Goal: Task Accomplishment & Management: Manage account settings

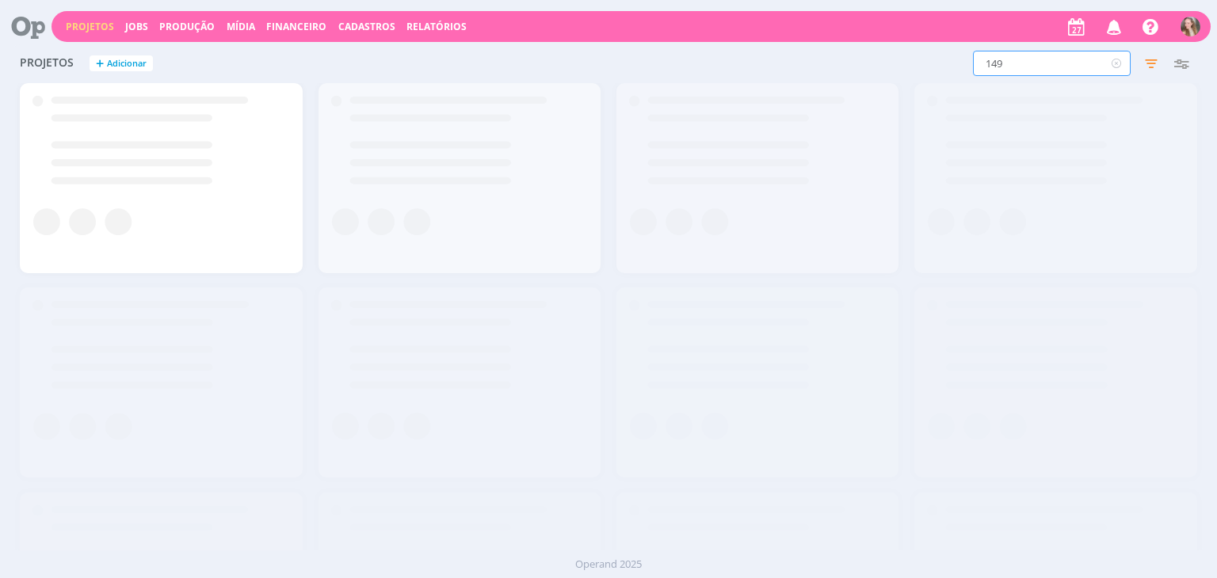
drag, startPoint x: 1015, startPoint y: 66, endPoint x: 857, endPoint y: 13, distance: 166.1
click at [857, 13] on div "Projetos Jobs Produção [GEOGRAPHIC_DATA] Financeiro Cadastros Relatórios Notifi…" at bounding box center [608, 289] width 1217 height 578
type input "554"
click at [1059, 67] on input "554" at bounding box center [1052, 63] width 158 height 25
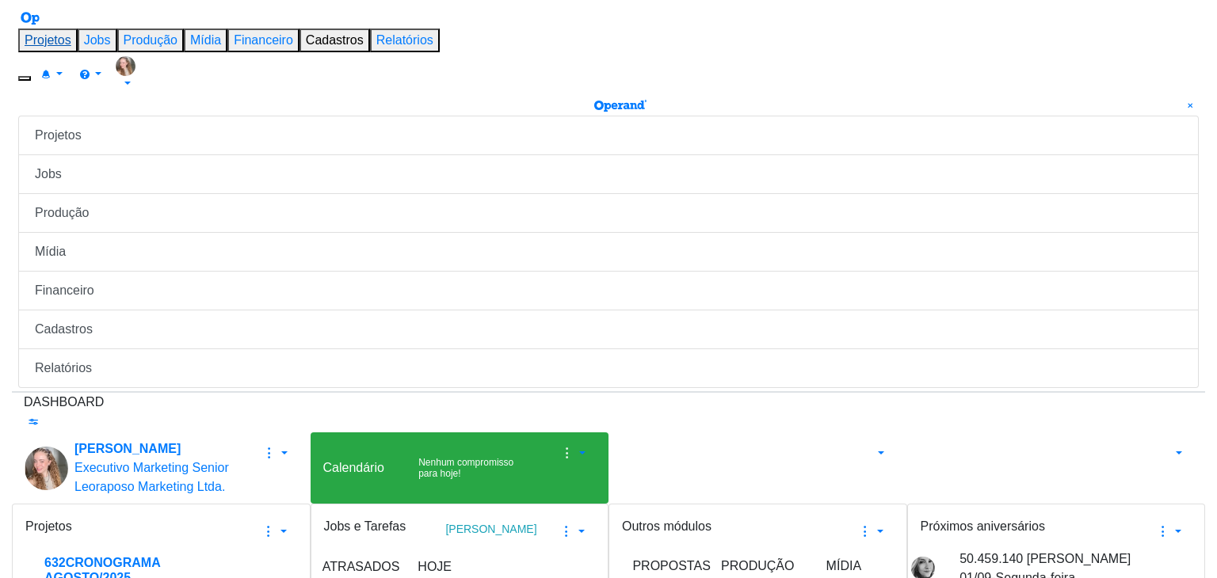
click at [71, 33] on link "Projetos" at bounding box center [48, 39] width 47 height 13
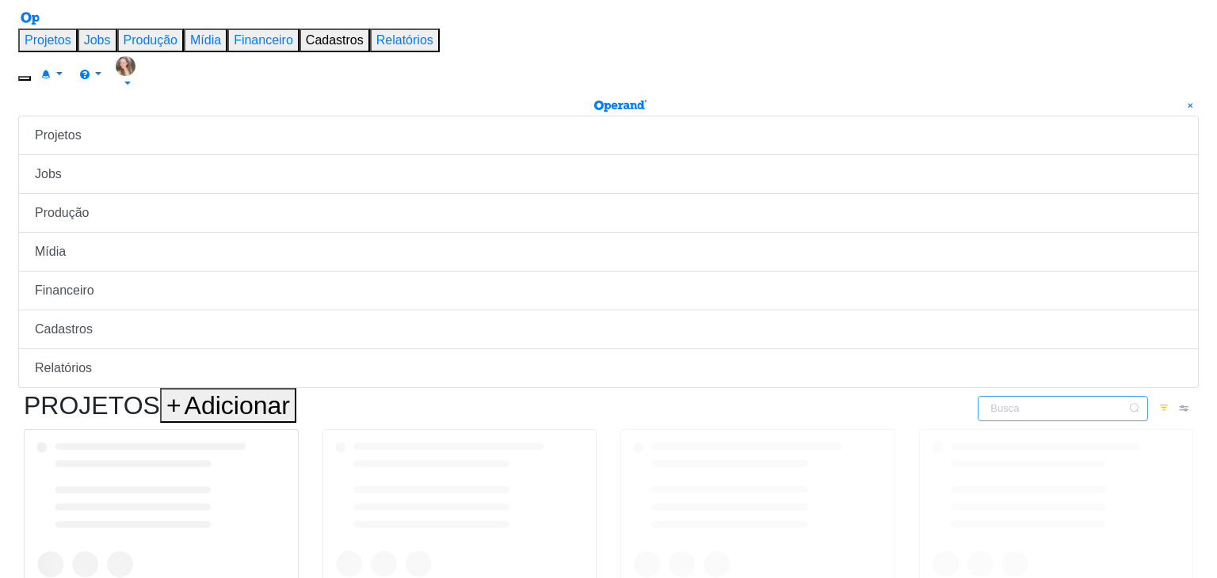
click at [987, 396] on input "text" at bounding box center [1063, 408] width 170 height 25
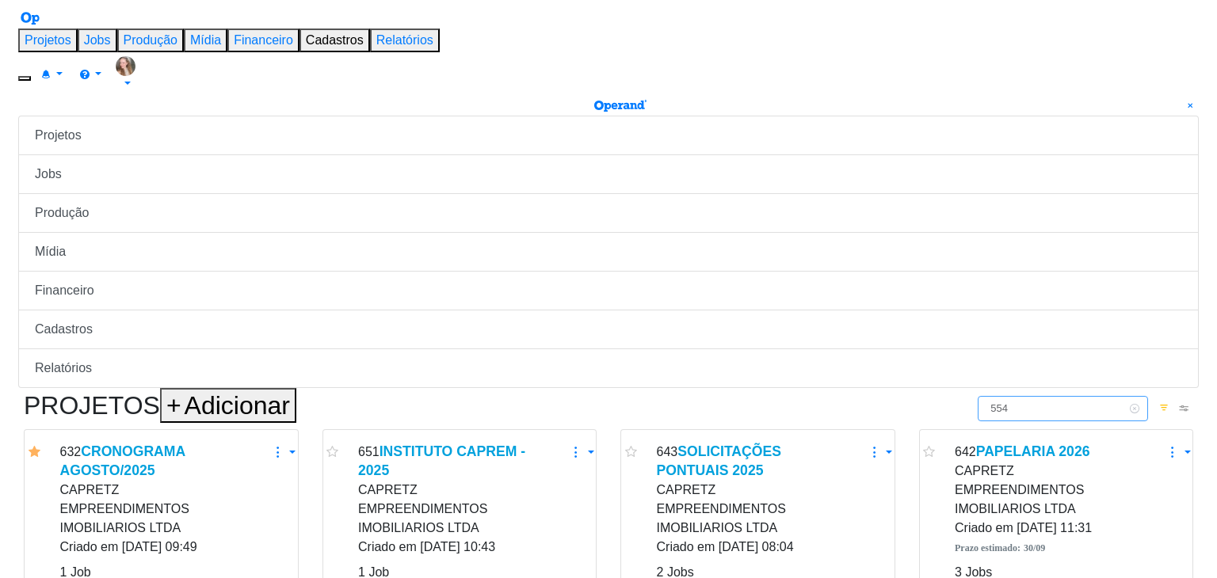
type input "554"
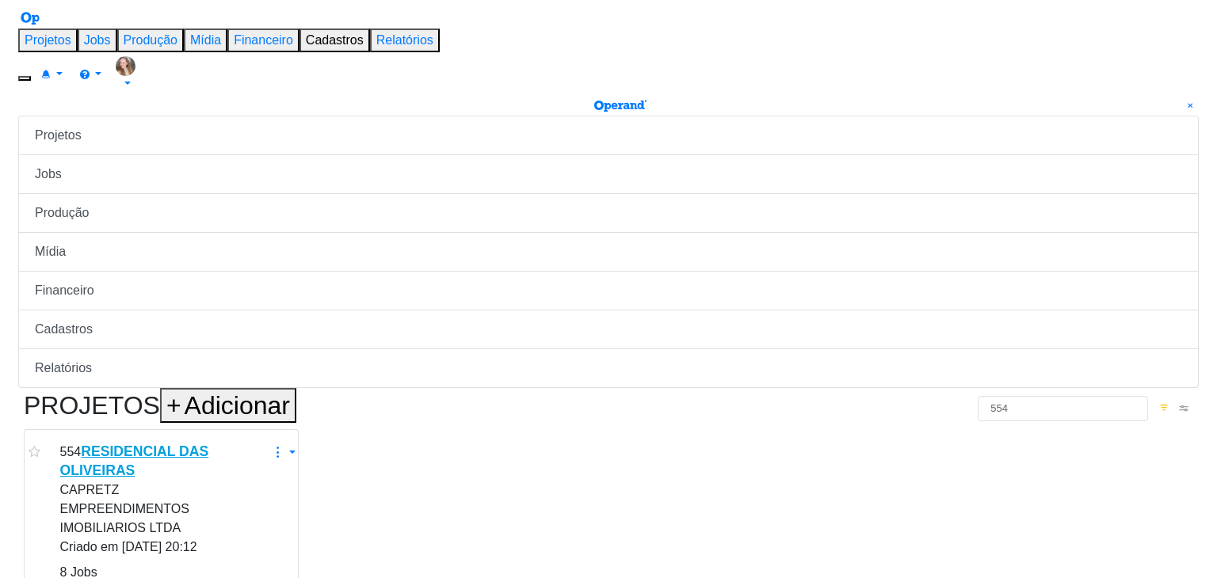
click at [120, 444] on link "RESIDENCIAL DAS OLIVEIRAS" at bounding box center [134, 461] width 149 height 35
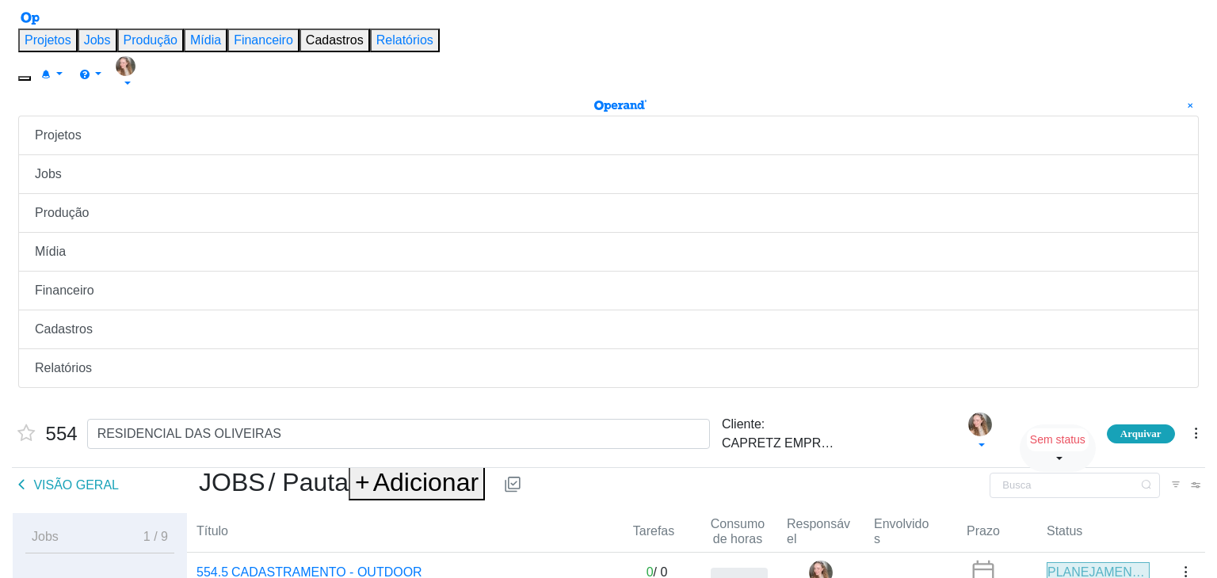
scroll to position [122, 0]
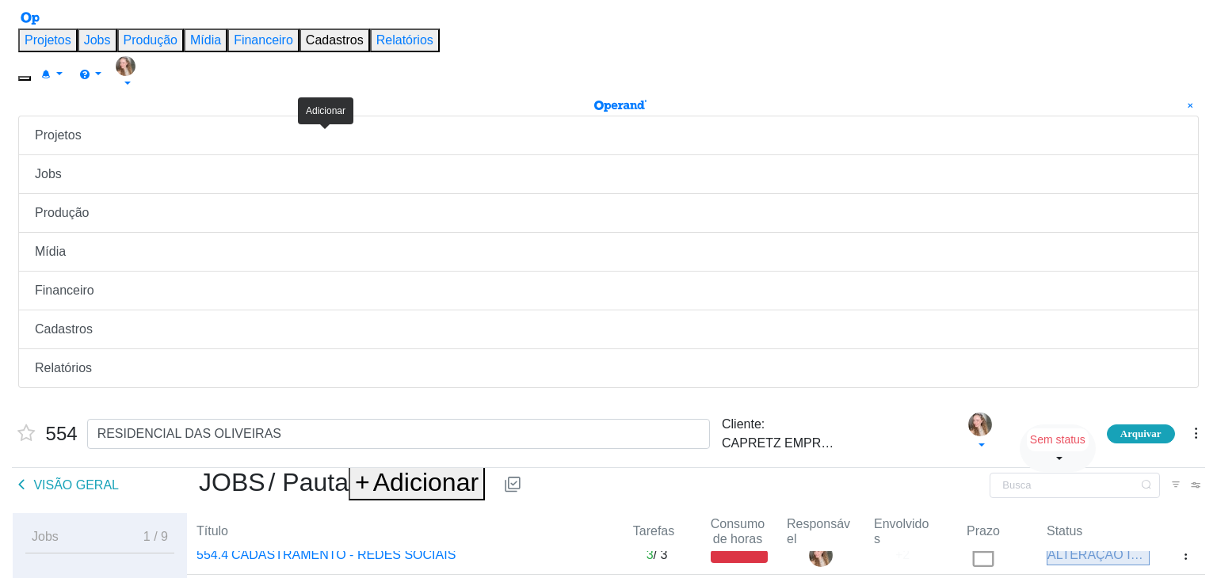
click at [373, 468] on span "Adicionar" at bounding box center [425, 482] width 105 height 29
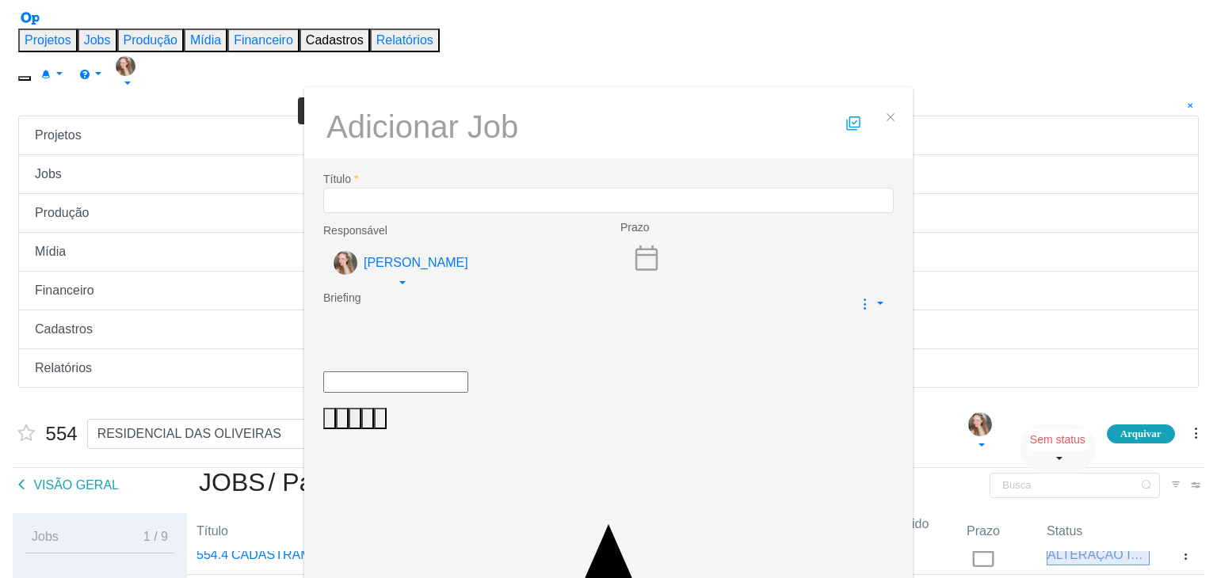
scroll to position [63, 0]
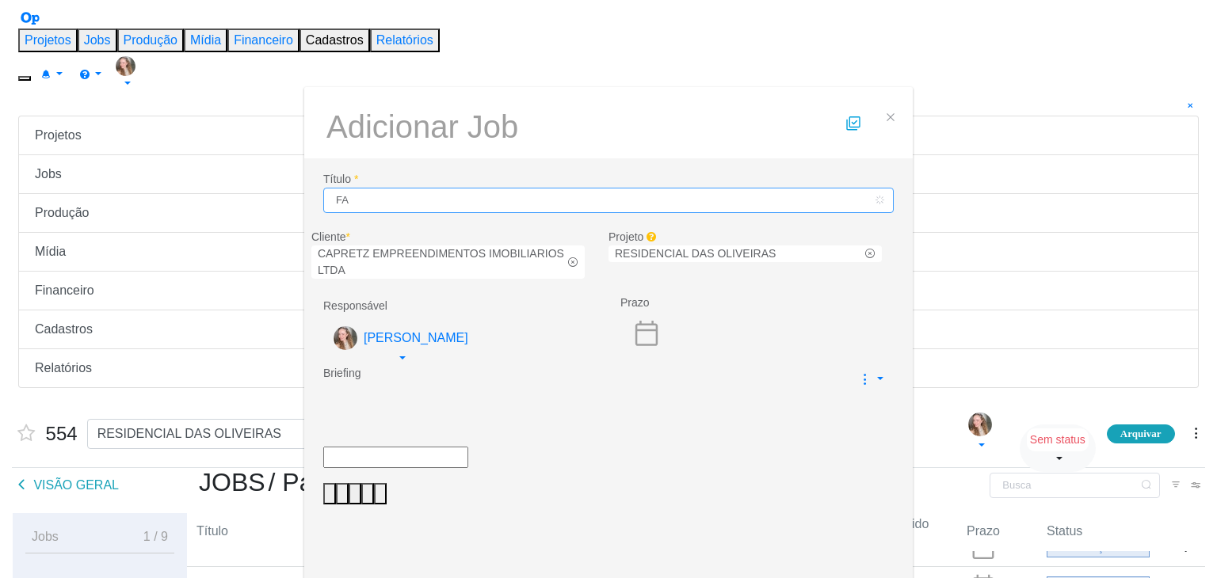
type input "F"
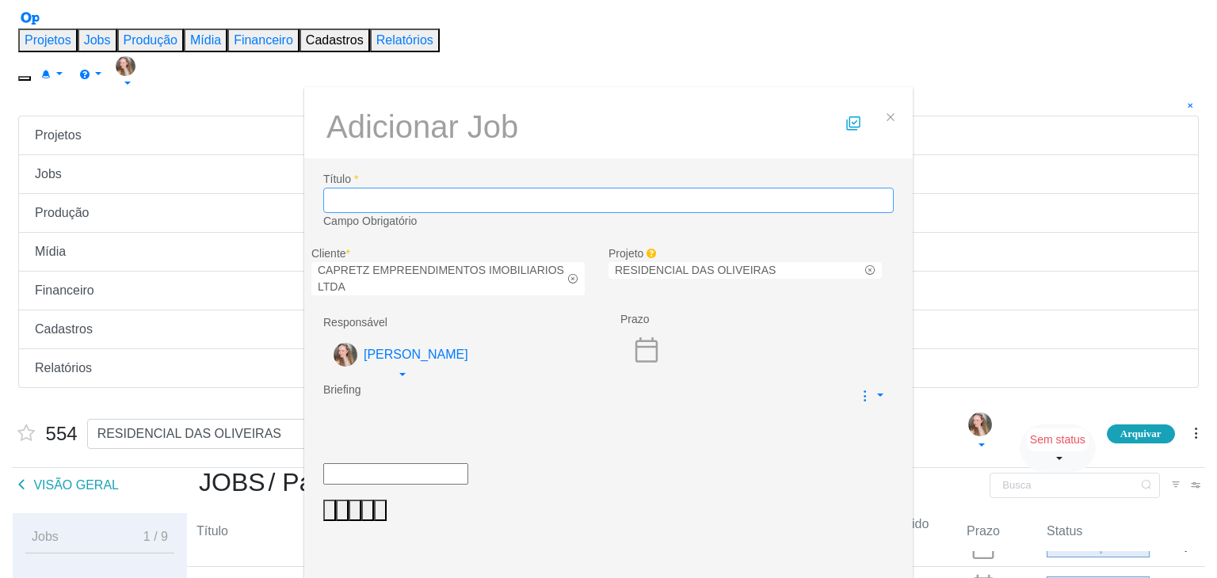
type input "G"
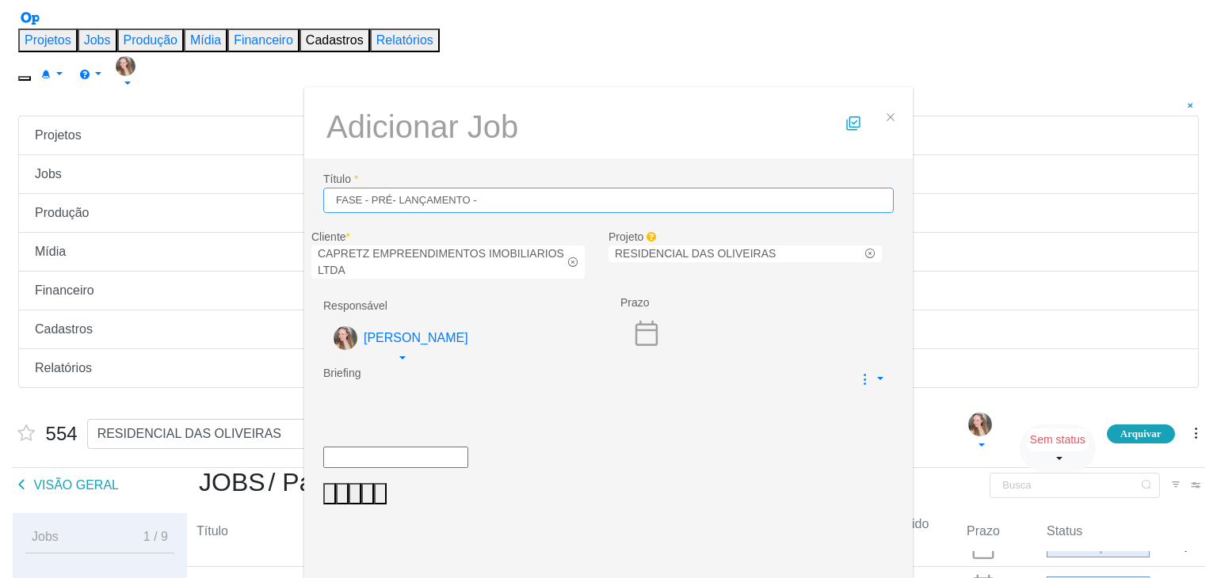
click at [481, 188] on input "FASE - PRÉ- LANÇAMENTO -" at bounding box center [608, 200] width 571 height 25
drag, startPoint x: 521, startPoint y: 113, endPoint x: 326, endPoint y: 128, distance: 194.7
type input "FASE - PRÉ- LANÇAMENTO -"
click at [453, 388] on div "dialog" at bounding box center [608, 396] width 571 height 17
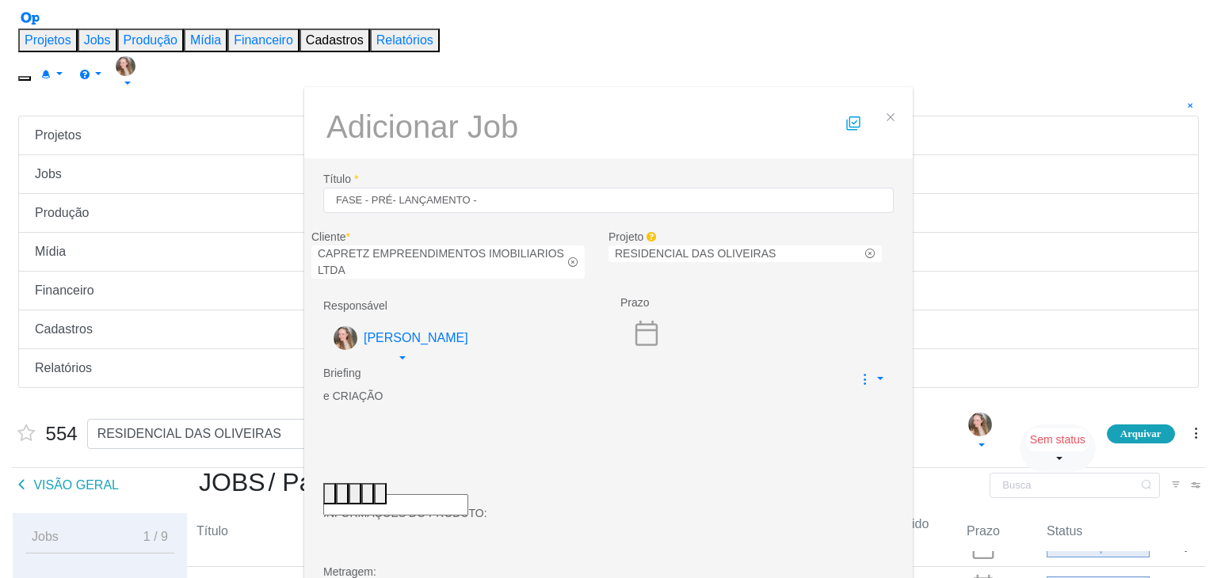
scroll to position [0, 0]
click at [361, 388] on p "e CRIAÇÃO" at bounding box center [608, 396] width 571 height 17
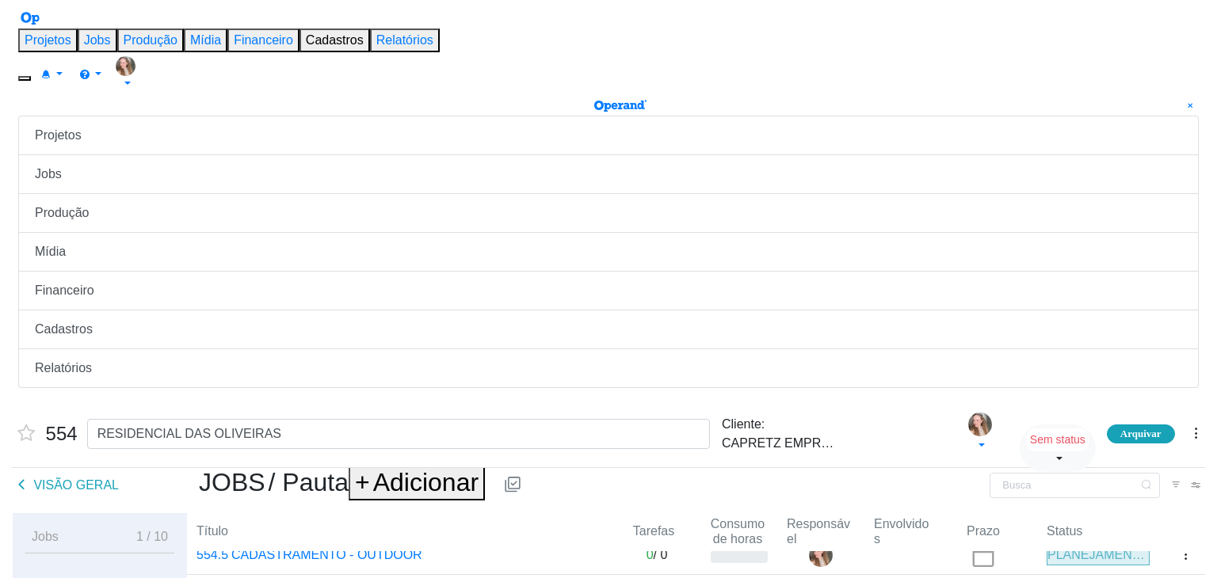
scroll to position [103, 0]
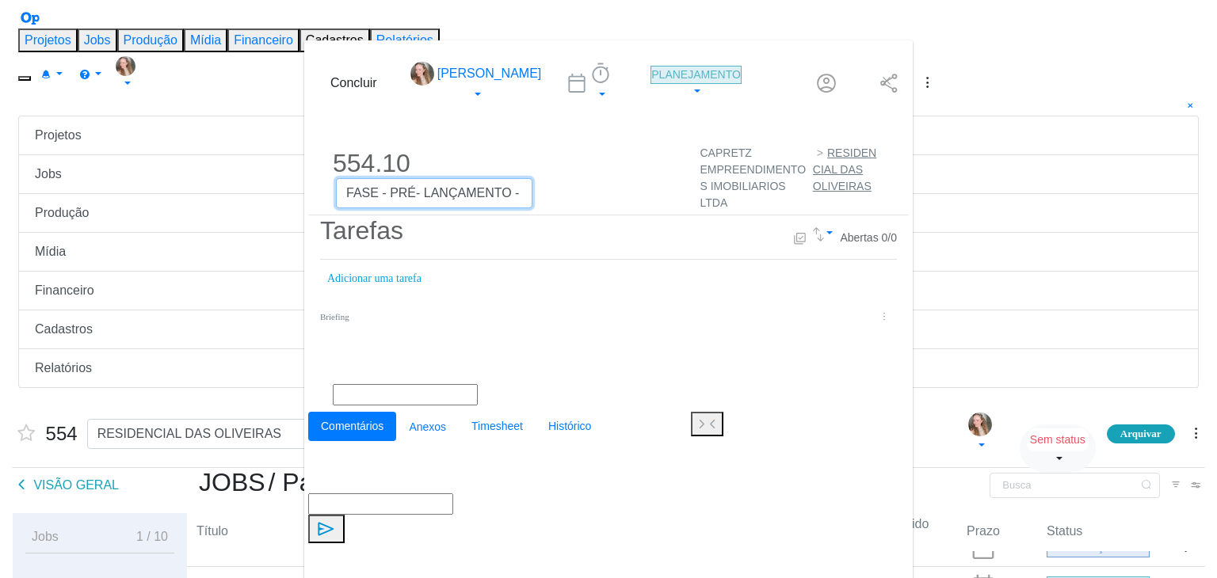
click at [384, 178] on div "FASE - PRÉ- LANÇAMENTO -" at bounding box center [434, 193] width 197 height 30
click at [333, 342] on p "dialog" at bounding box center [609, 350] width 552 height 17
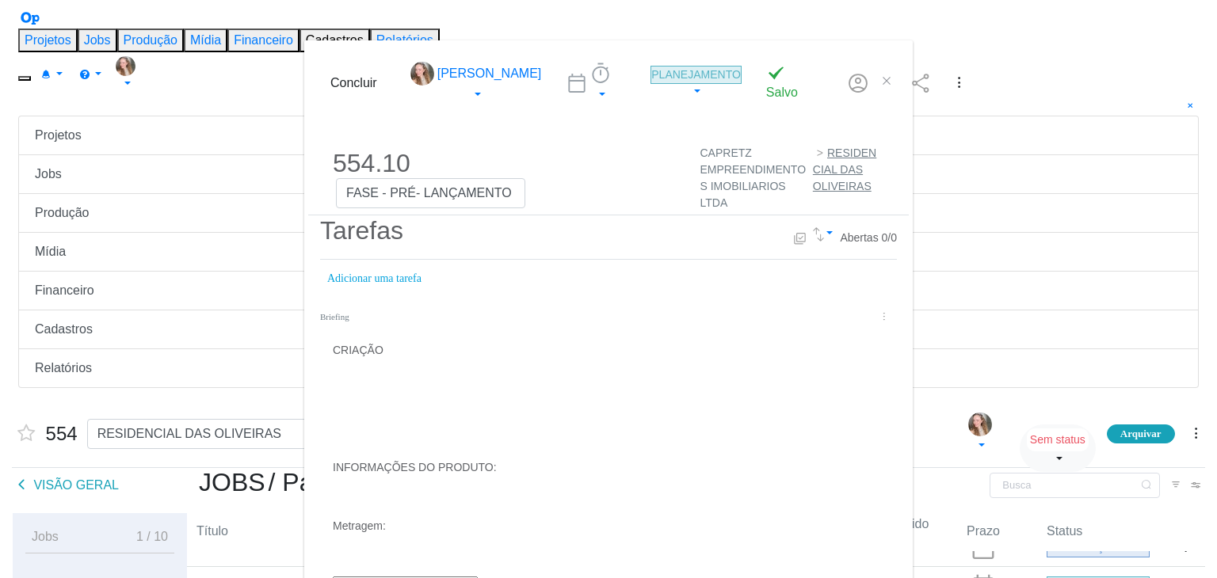
drag, startPoint x: 143, startPoint y: 284, endPoint x: 94, endPoint y: 362, distance: 91.9
click at [333, 342] on div "CRIAÇÃO INFORMAÇÕES DO PRODUTO: Metragem:" at bounding box center [609, 438] width 552 height 193
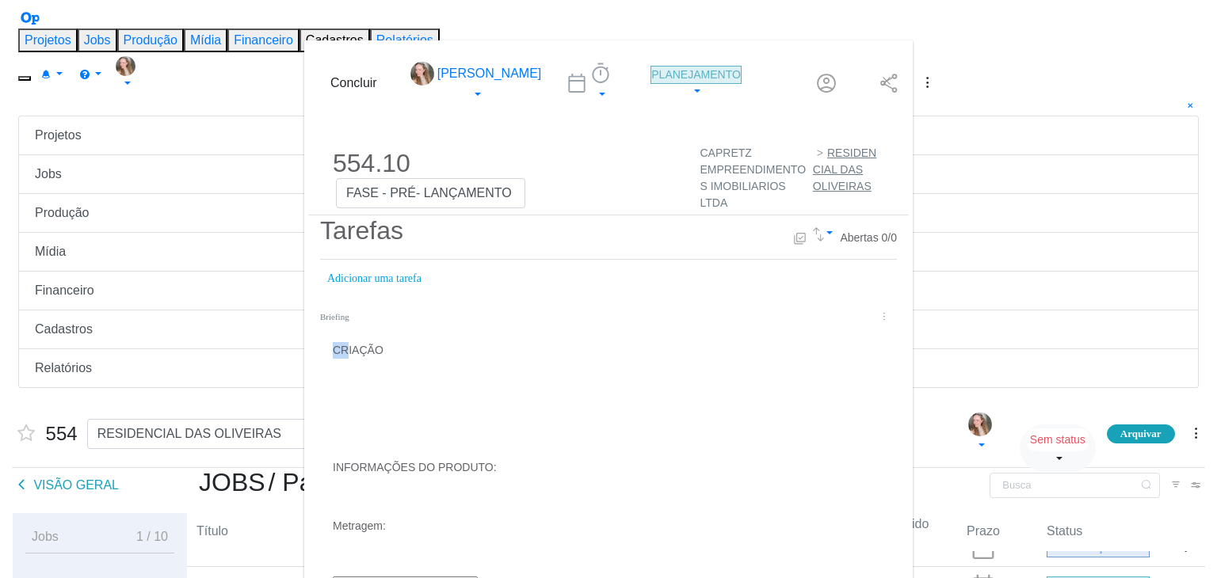
click at [333, 342] on div "CRIAÇÃO INFORMAÇÕES DO PRODUTO: Metragem:" at bounding box center [609, 438] width 552 height 193
drag, startPoint x: 70, startPoint y: 284, endPoint x: 162, endPoint y: 295, distance: 92.5
click at [333, 342] on div "CRIAÇÃO INFORMAÇÕES DO PRODUTO: Metragem:" at bounding box center [609, 438] width 552 height 193
click at [333, 430] on p "dialog" at bounding box center [609, 438] width 552 height 17
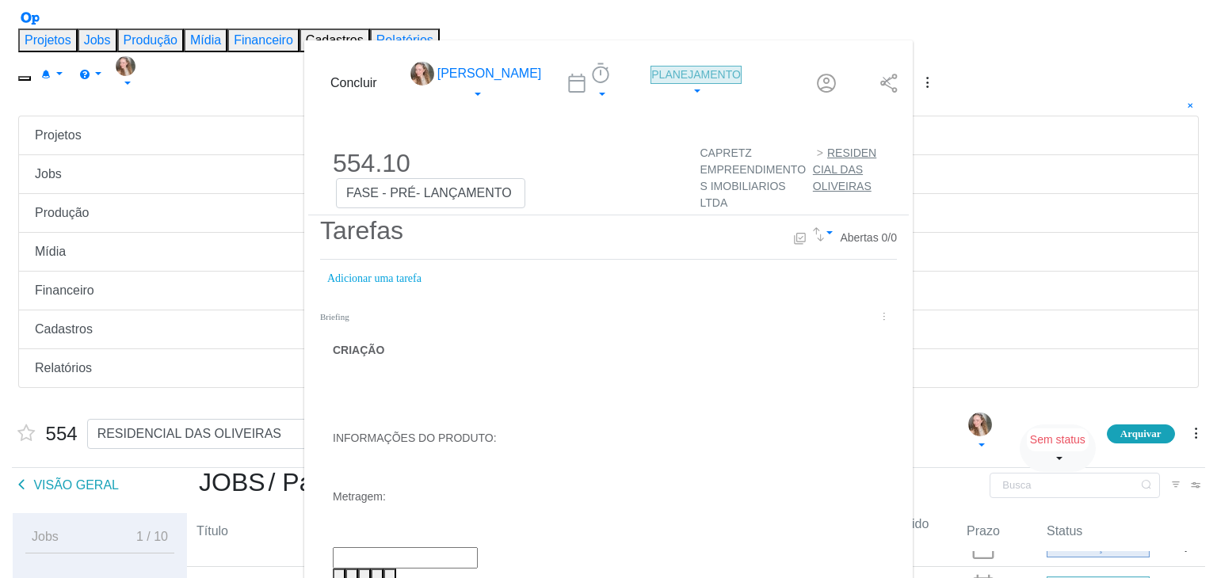
click at [333, 489] on p "Metragem:" at bounding box center [609, 497] width 552 height 17
click at [333, 430] on p "INFORMAÇÕES DO PRODUTO:" at bounding box center [609, 438] width 552 height 17
click at [333, 489] on p "Aptos" at bounding box center [609, 497] width 552 height 17
click at [333, 548] on p "2 dorms sendo 1 suíte" at bounding box center [609, 556] width 552 height 17
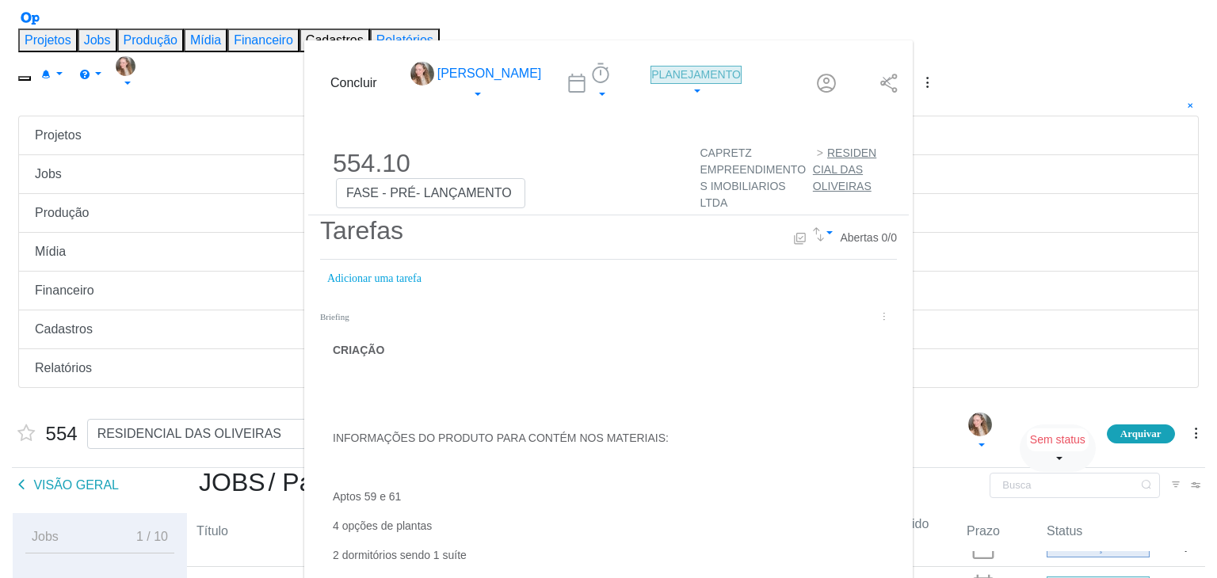
drag, startPoint x: 197, startPoint y: 450, endPoint x: 67, endPoint y: 433, distance: 131.0
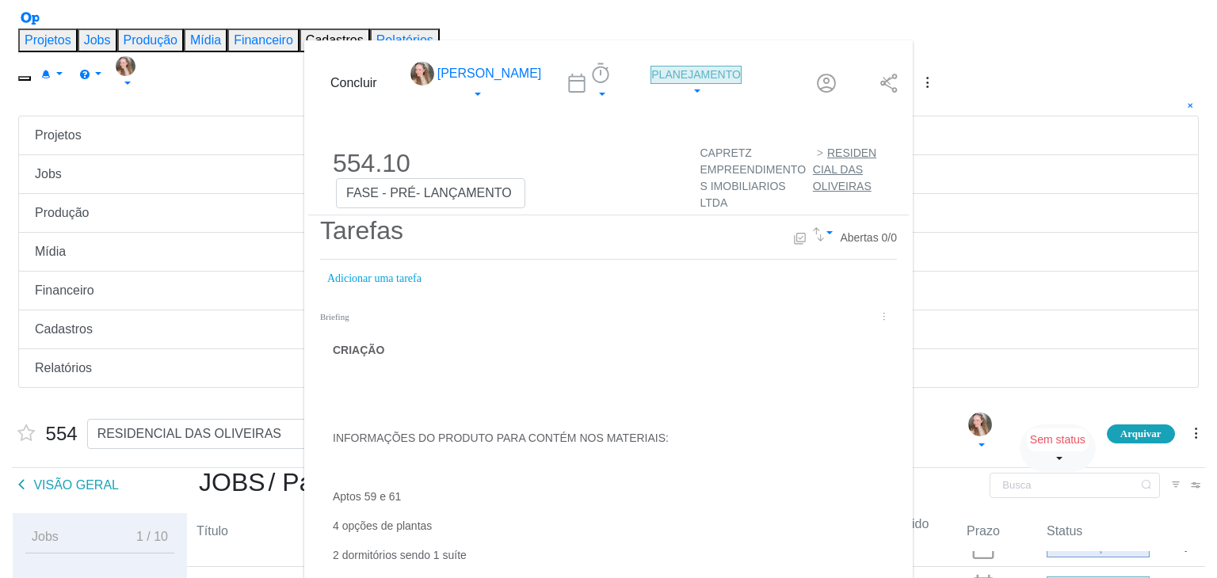
scroll to position [103, 0]
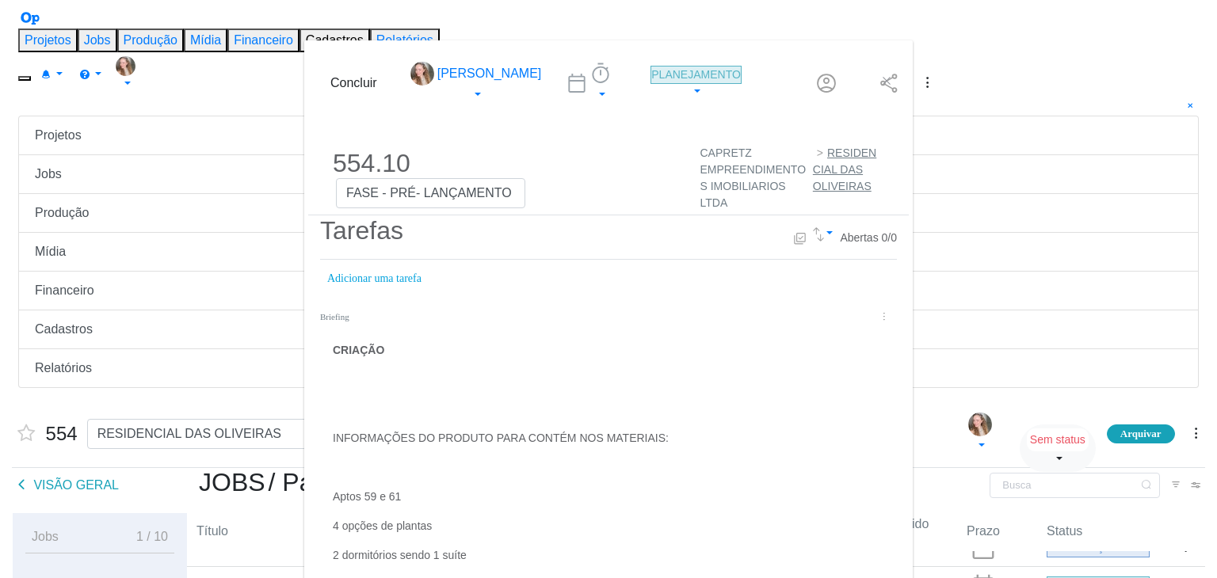
drag, startPoint x: 190, startPoint y: 431, endPoint x: 79, endPoint y: 437, distance: 111.1
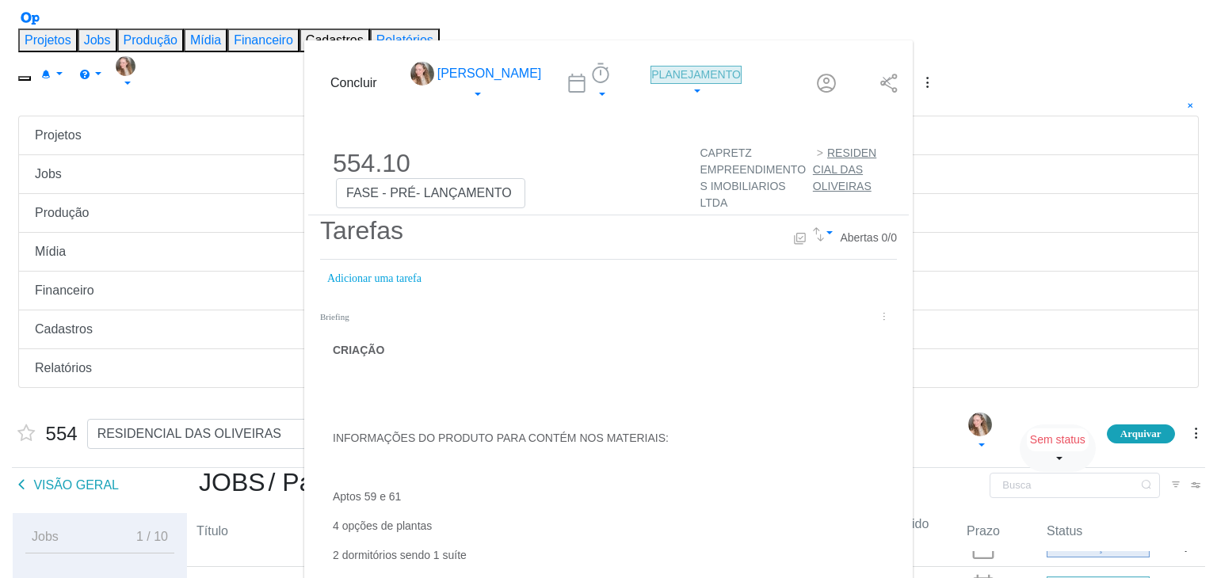
drag, startPoint x: 334, startPoint y: 506, endPoint x: 79, endPoint y: 517, distance: 255.4
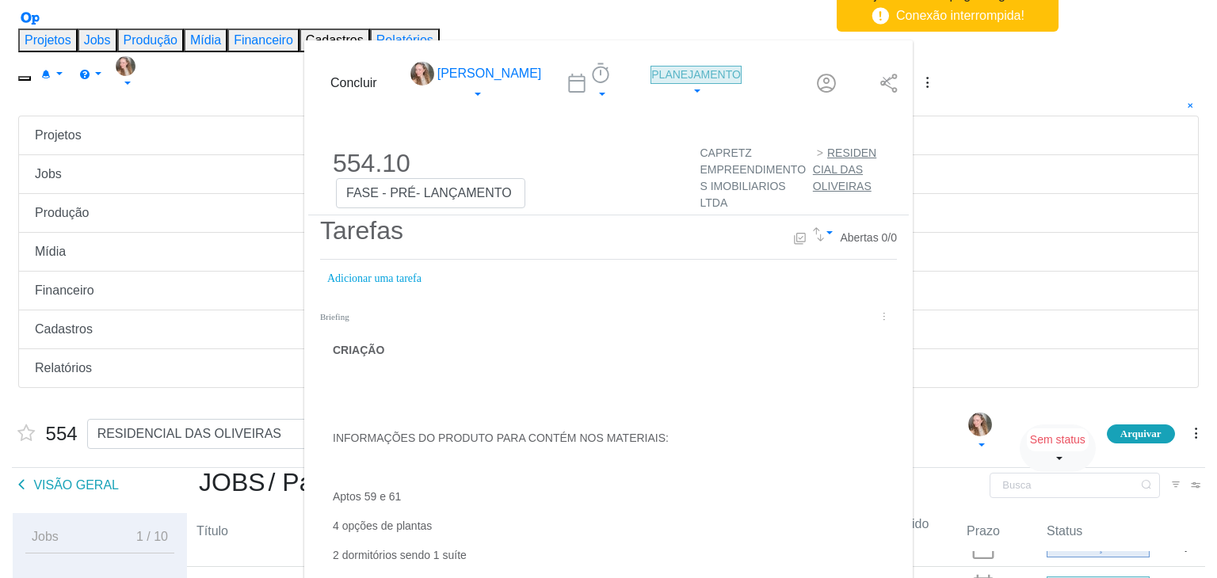
drag, startPoint x: 71, startPoint y: 447, endPoint x: 205, endPoint y: 445, distance: 133.9
drag, startPoint x: 281, startPoint y: 446, endPoint x: 73, endPoint y: 449, distance: 207.6
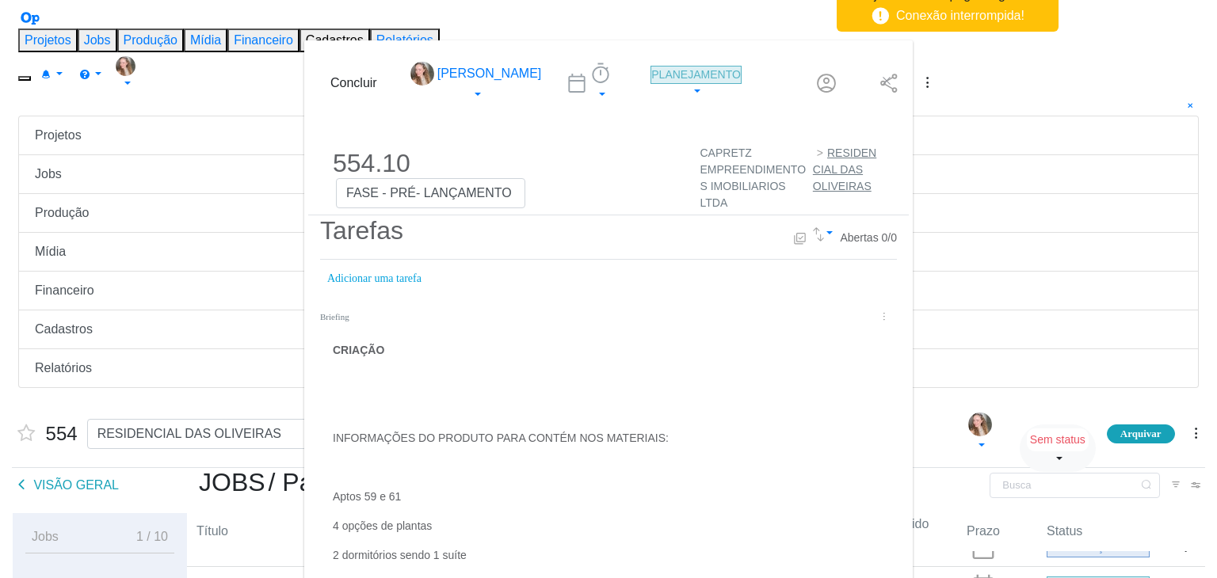
drag, startPoint x: 111, startPoint y: 460, endPoint x: 63, endPoint y: 463, distance: 47.6
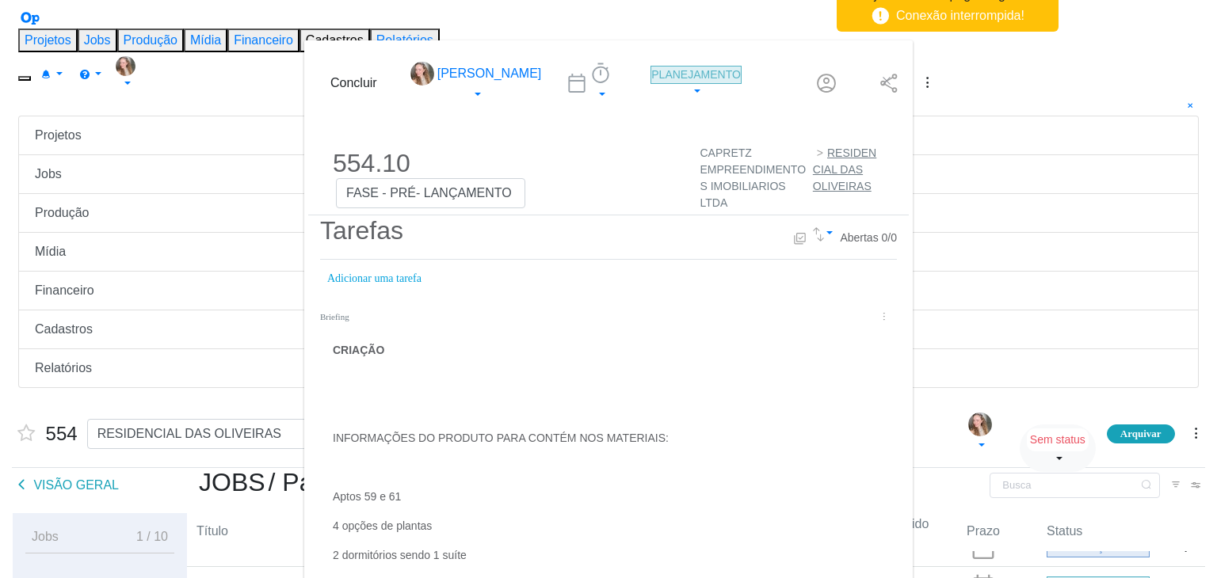
drag, startPoint x: 516, startPoint y: 480, endPoint x: 29, endPoint y: 488, distance: 487.4
click at [29, 488] on div "Concluir [PERSON_NAME] Iniciar Apontar Data * [DATE] Horas * 00:00 Tarefa Selec…" at bounding box center [608, 289] width 1217 height 578
drag, startPoint x: 67, startPoint y: 484, endPoint x: 441, endPoint y: 508, distance: 374.8
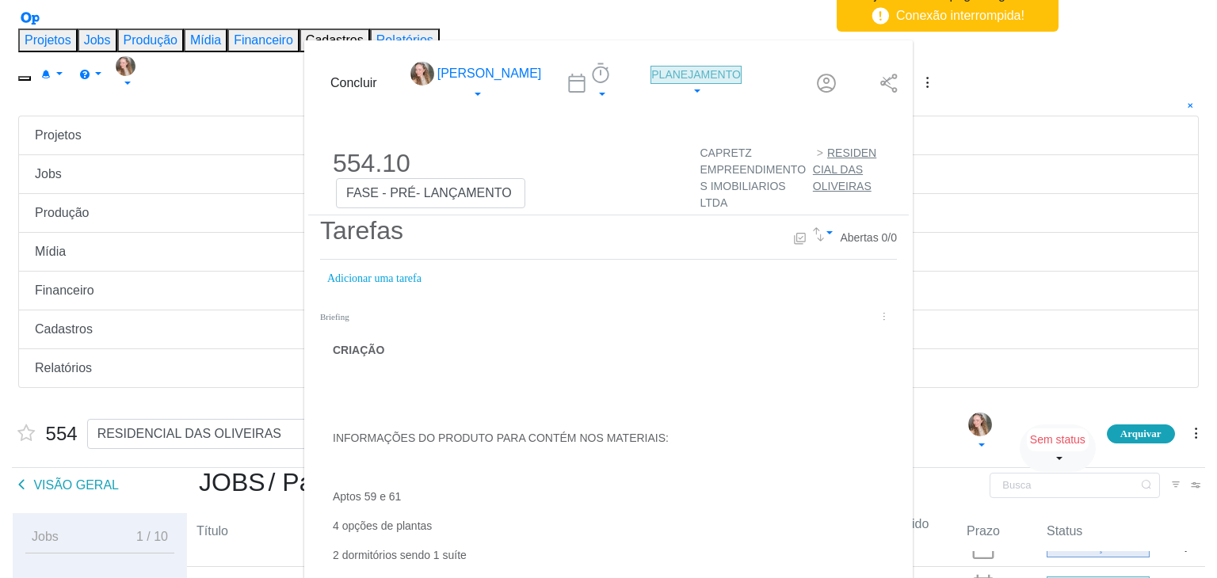
drag, startPoint x: 220, startPoint y: 483, endPoint x: 76, endPoint y: 361, distance: 188.9
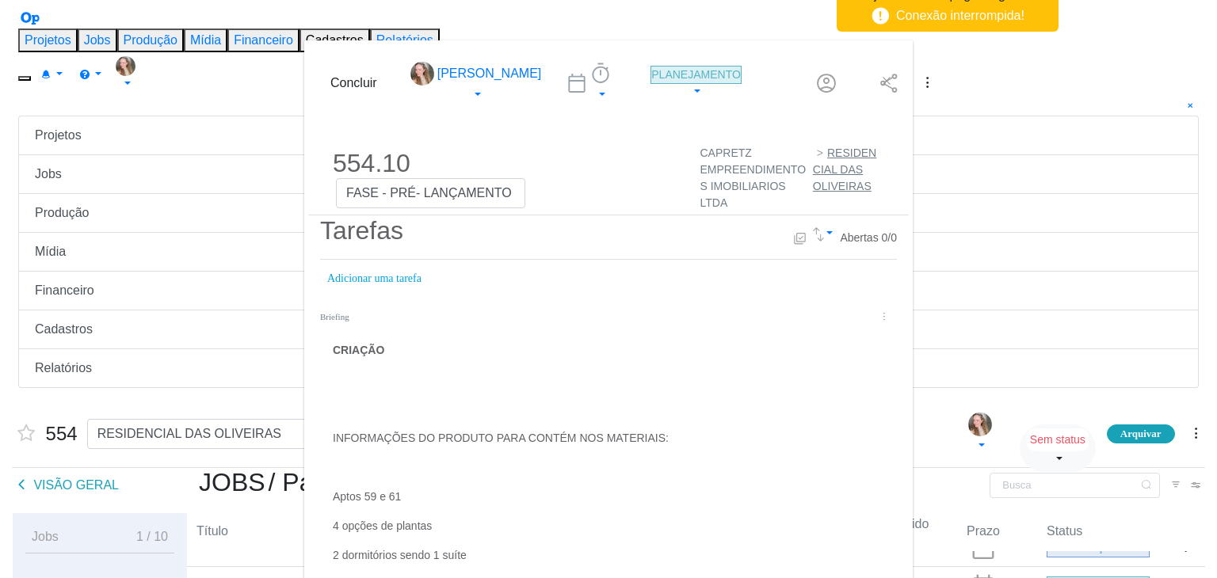
drag, startPoint x: 155, startPoint y: 464, endPoint x: 64, endPoint y: 469, distance: 91.3
click at [326, 265] on button "Adicionar uma tarefa" at bounding box center [374, 279] width 96 height 29
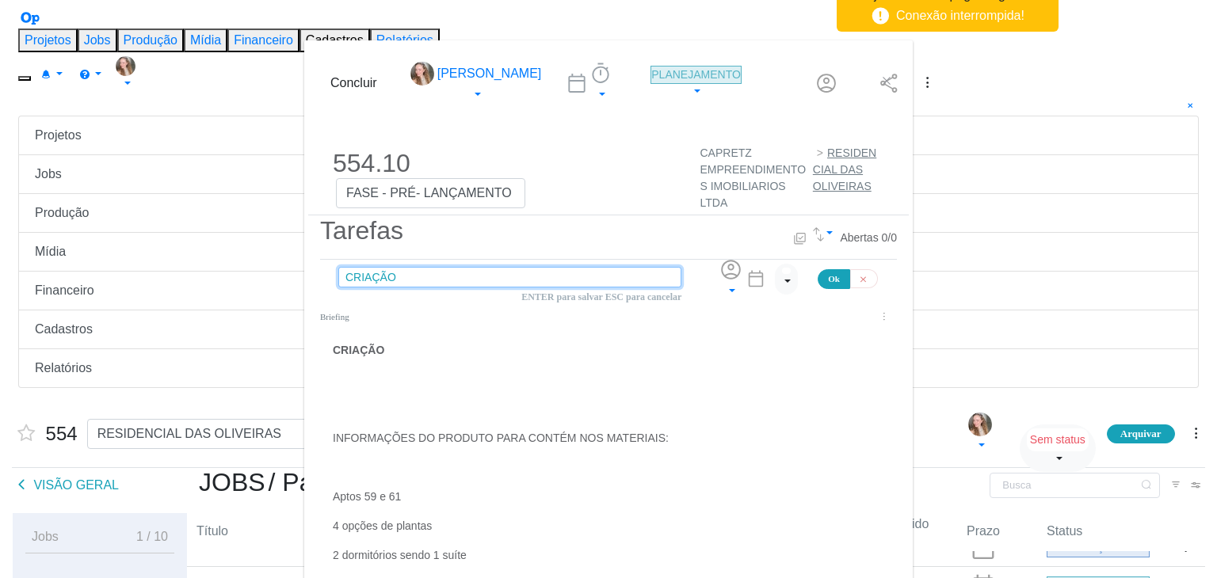
type input "CRIAÇÃO A"
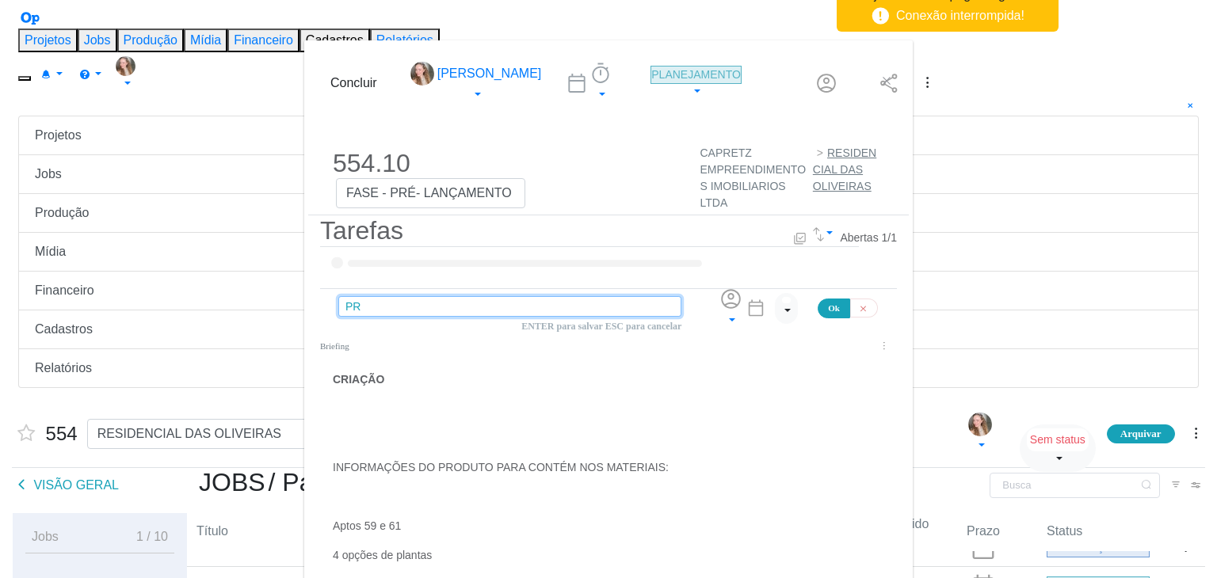
type input "P"
type input "APROV.INTERNA ALT"
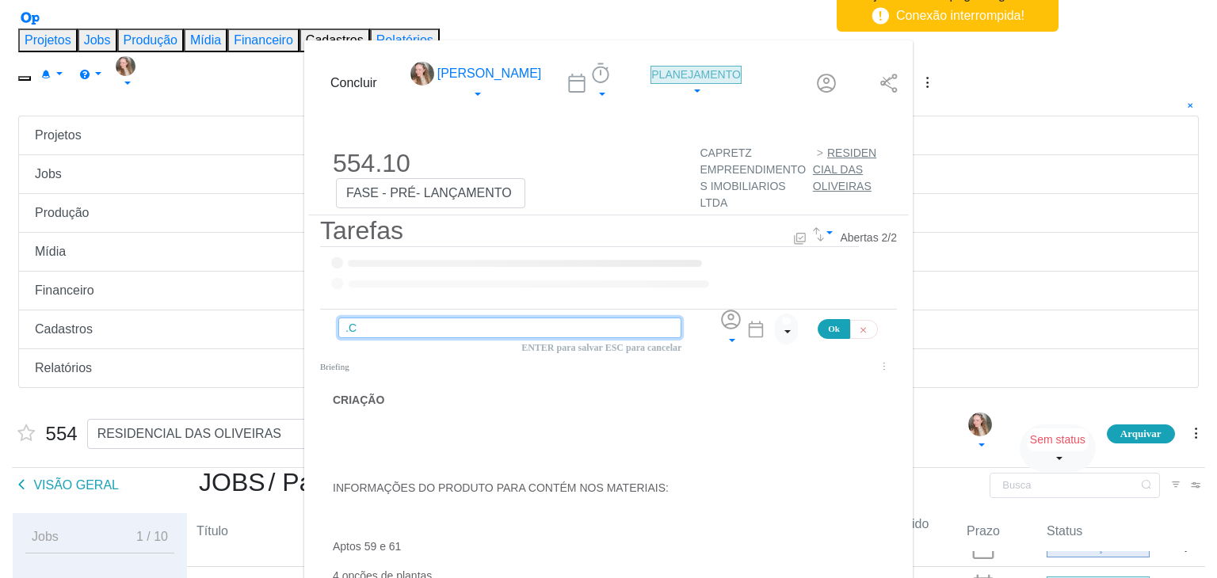
type input "."
type input "ALT.CLIENTE"
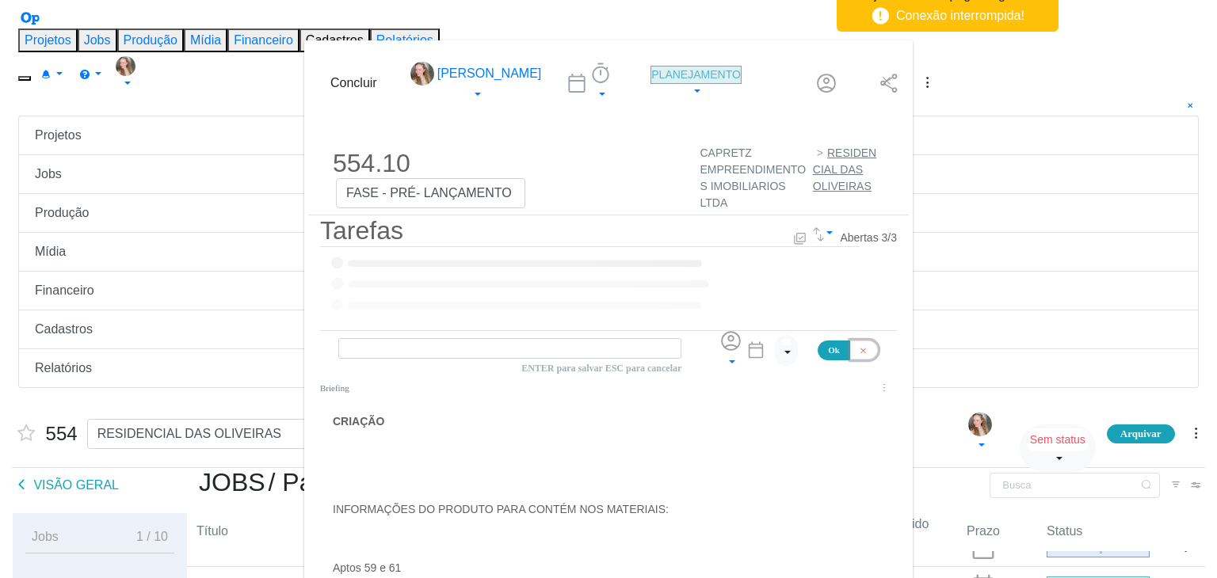
click at [850, 341] on button "dialog" at bounding box center [864, 350] width 28 height 19
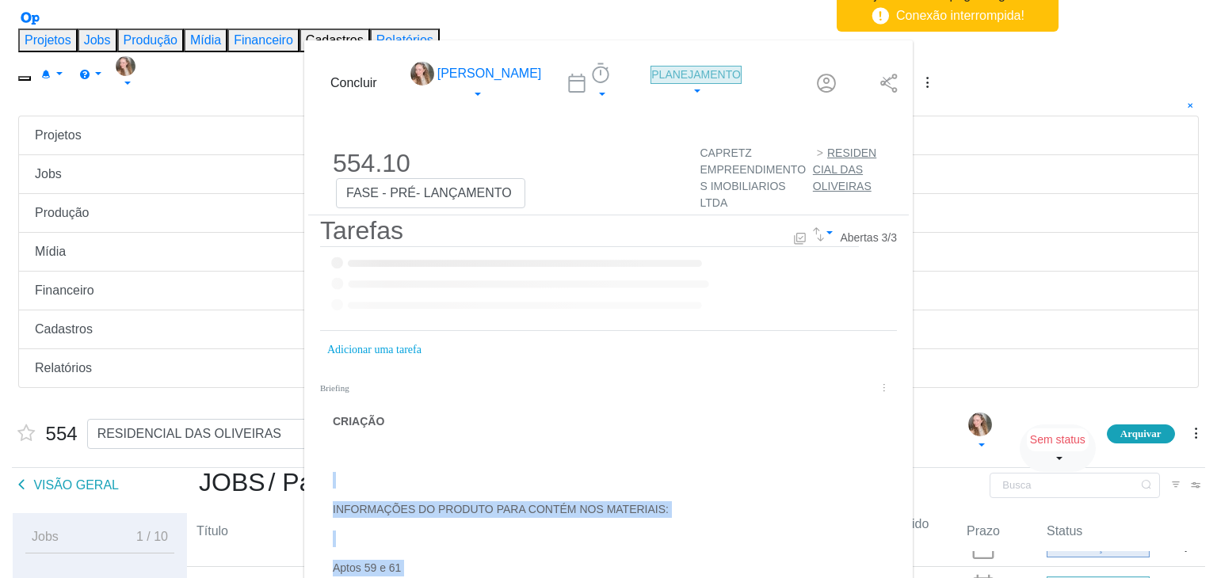
drag, startPoint x: 242, startPoint y: 509, endPoint x: 70, endPoint y: 150, distance: 398.0
copy div "CRIAÇÃO INFORMAÇÕES DO PRODUTO PARA CONTÉM NOS MATERIAIS: Aptos 59 e 61 4 opçõe…"
click at [650, 472] on p "dialog" at bounding box center [609, 480] width 552 height 17
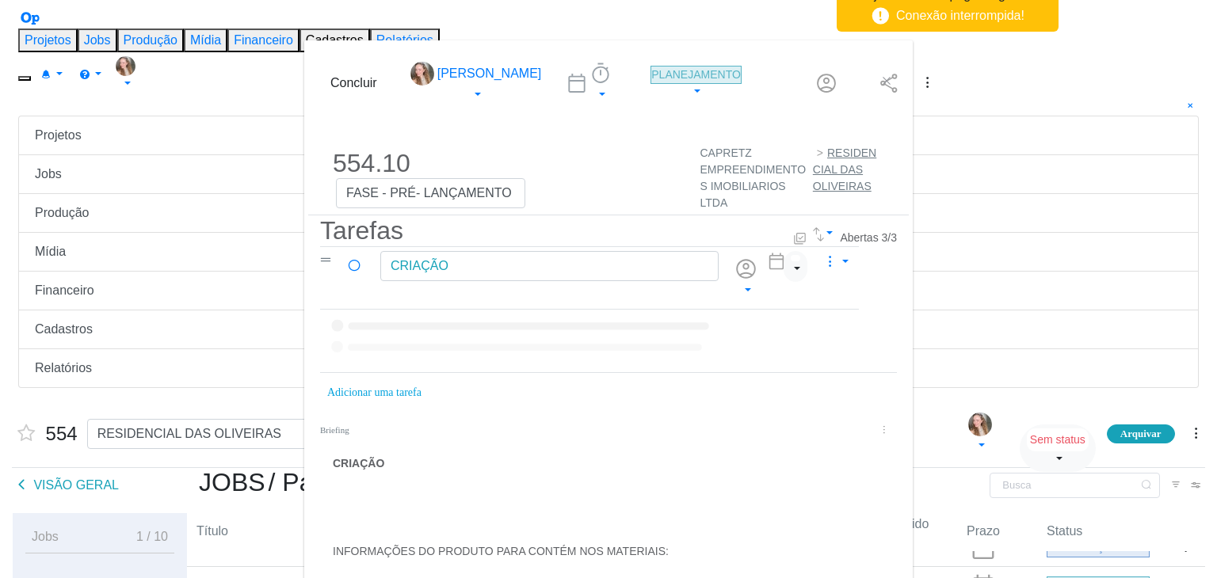
scroll to position [0, 0]
click at [893, 74] on icon "dialog" at bounding box center [886, 80] width 13 height 13
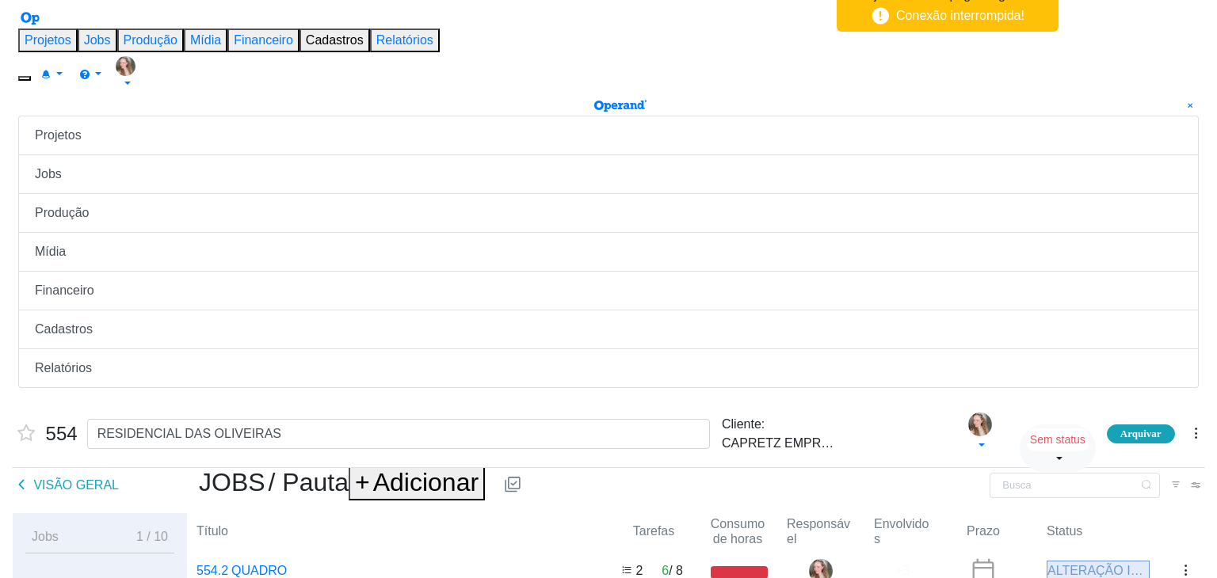
scroll to position [102, 0]
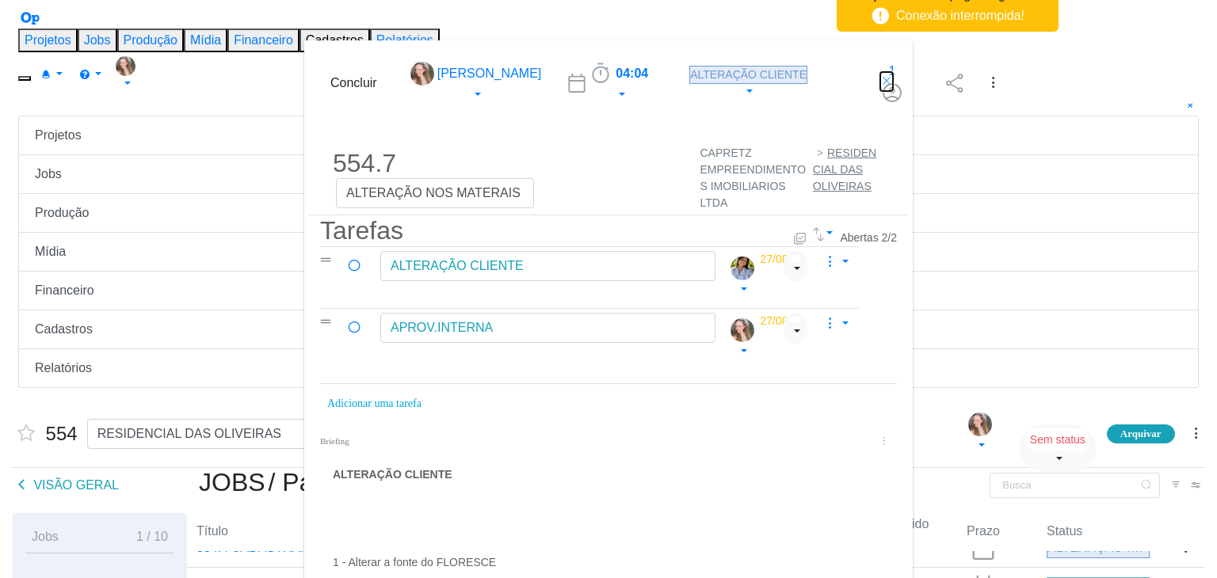
click at [893, 74] on icon "dialog" at bounding box center [886, 80] width 13 height 13
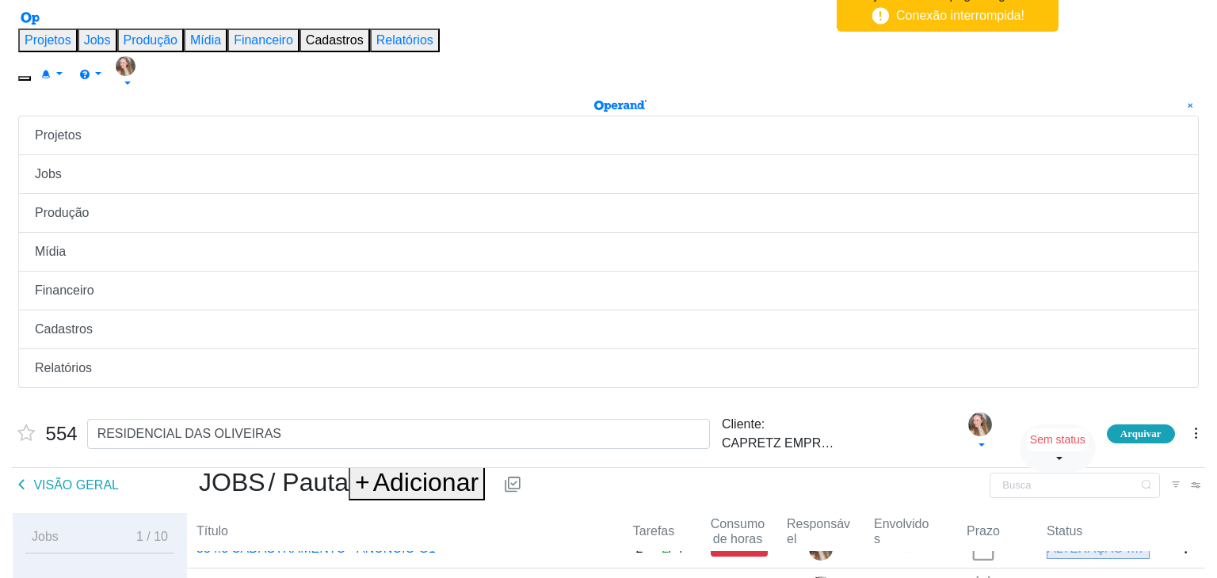
scroll to position [102, 0]
click at [373, 468] on span "Adicionar" at bounding box center [425, 482] width 105 height 29
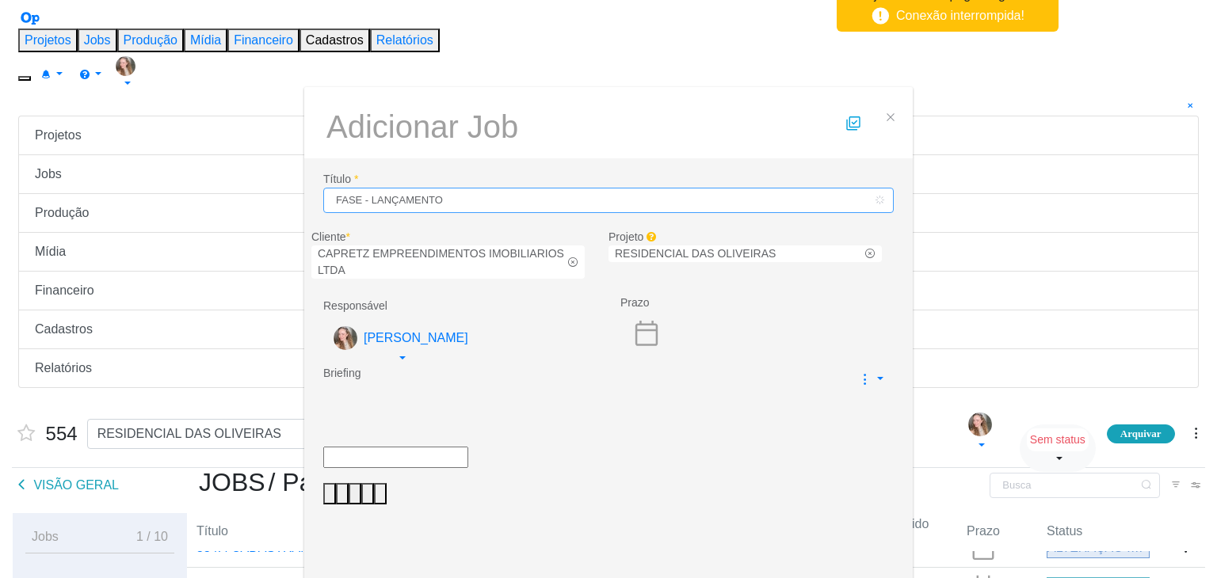
type input "FASE - LANÇAMENTO"
click at [414, 388] on div "dialog" at bounding box center [608, 396] width 571 height 17
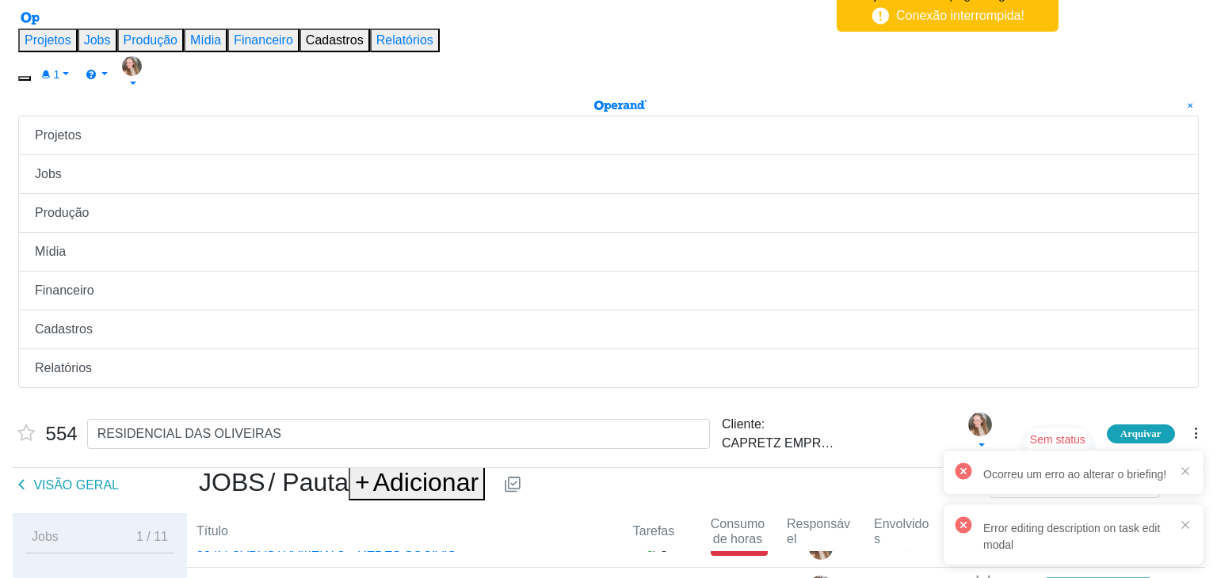
scroll to position [143, 0]
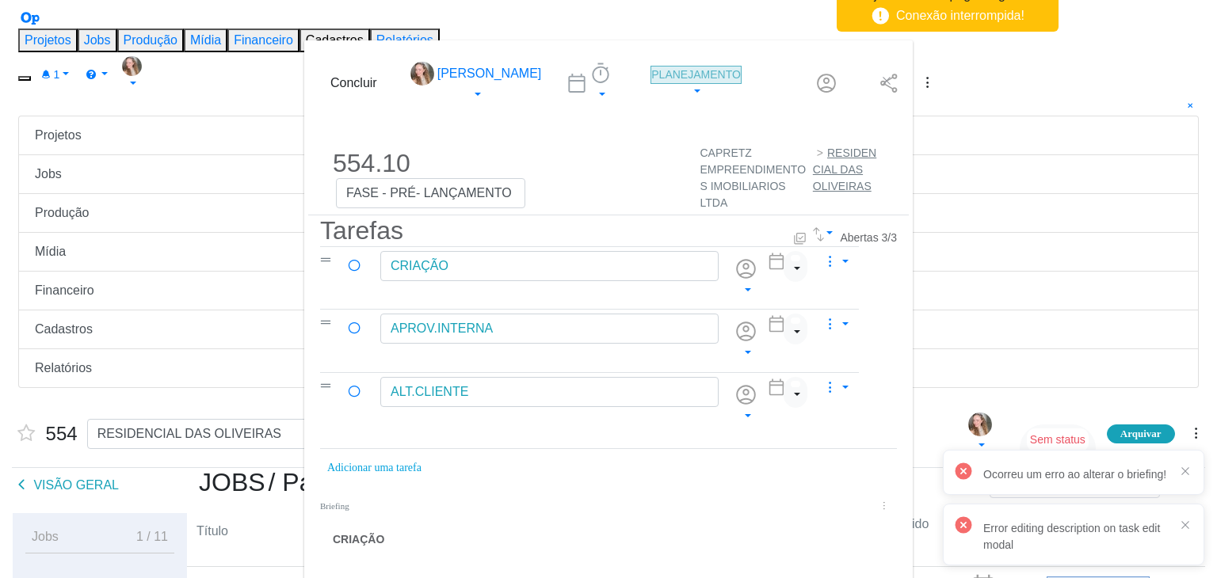
scroll to position [300, 0]
drag, startPoint x: 118, startPoint y: 498, endPoint x: 55, endPoint y: 413, distance: 105.4
copy div "- Redes Sociais - Post, Story e Reels - Caixas de Pizza e Folhetos A4 - Outdoor…"
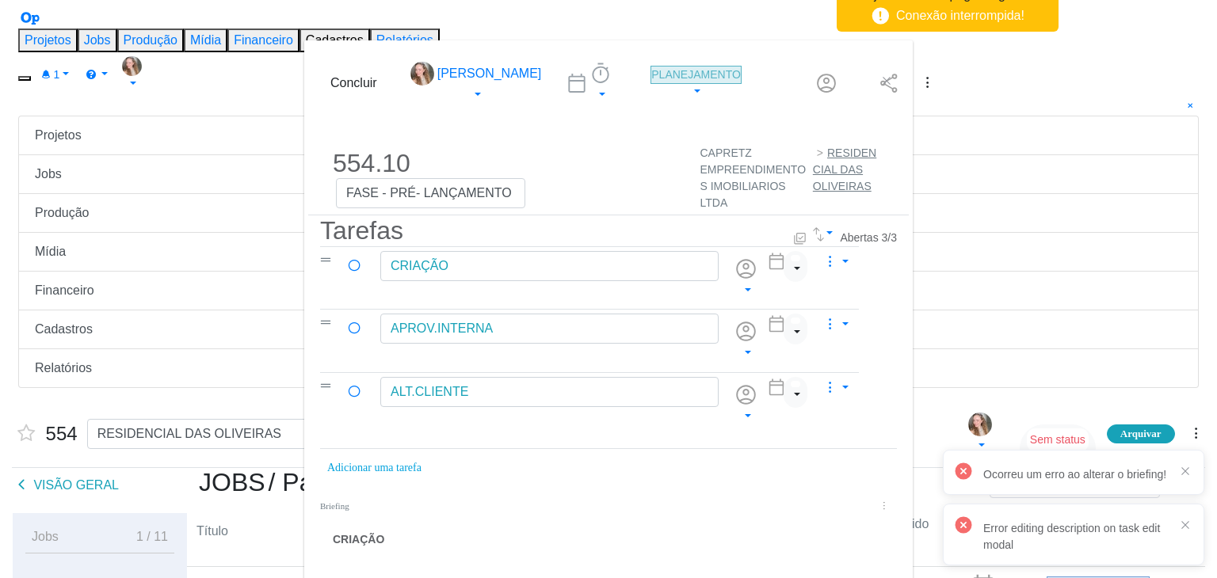
click at [893, 74] on icon "dialog" at bounding box center [886, 80] width 13 height 13
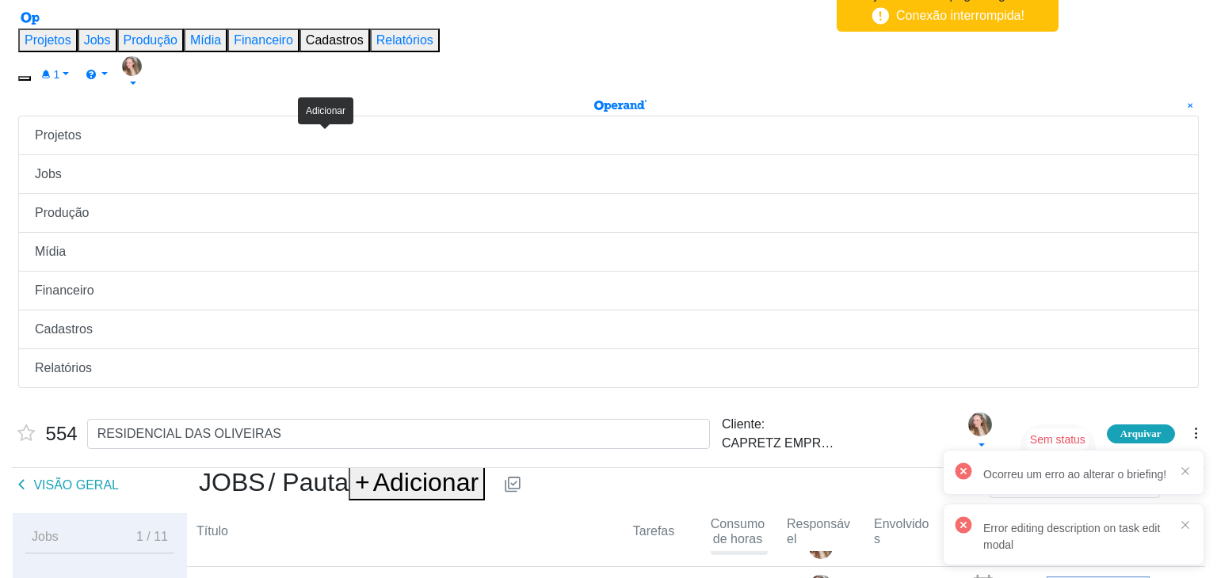
click at [373, 468] on span "Adicionar" at bounding box center [425, 482] width 105 height 29
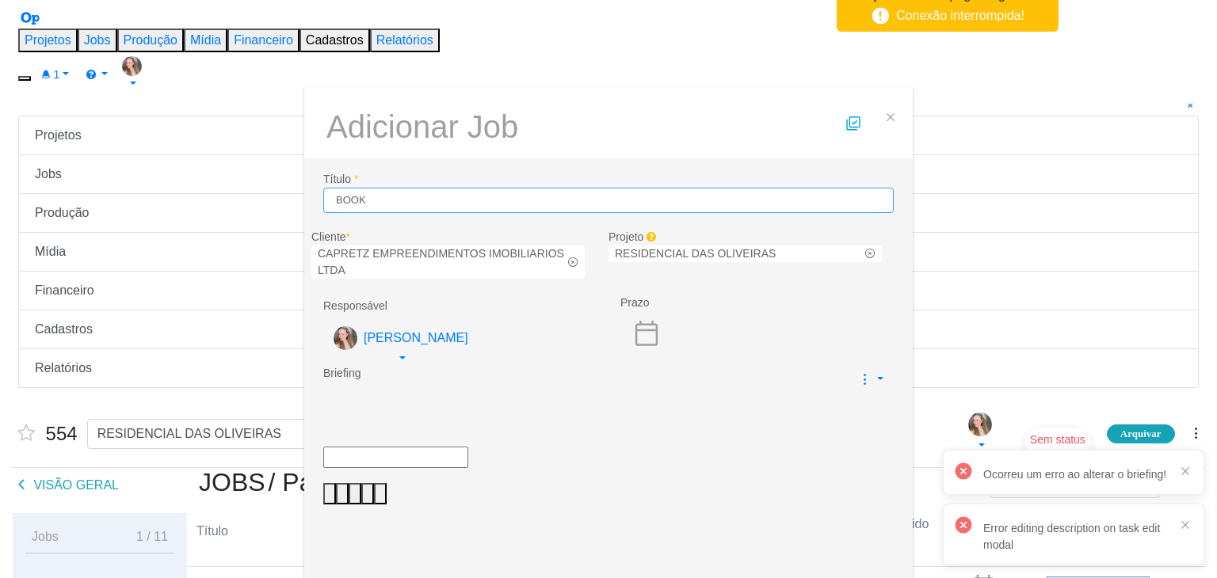
type input "BOOK"
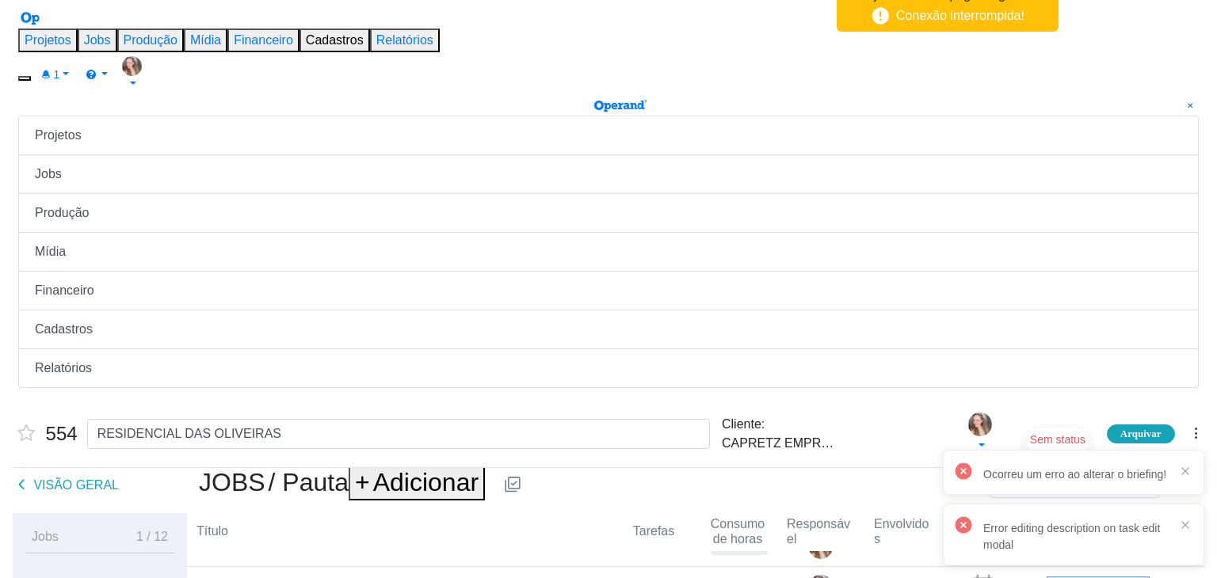
click at [1184, 477] on div at bounding box center [1185, 471] width 13 height 13
click at [1187, 532] on div at bounding box center [1185, 525] width 13 height 13
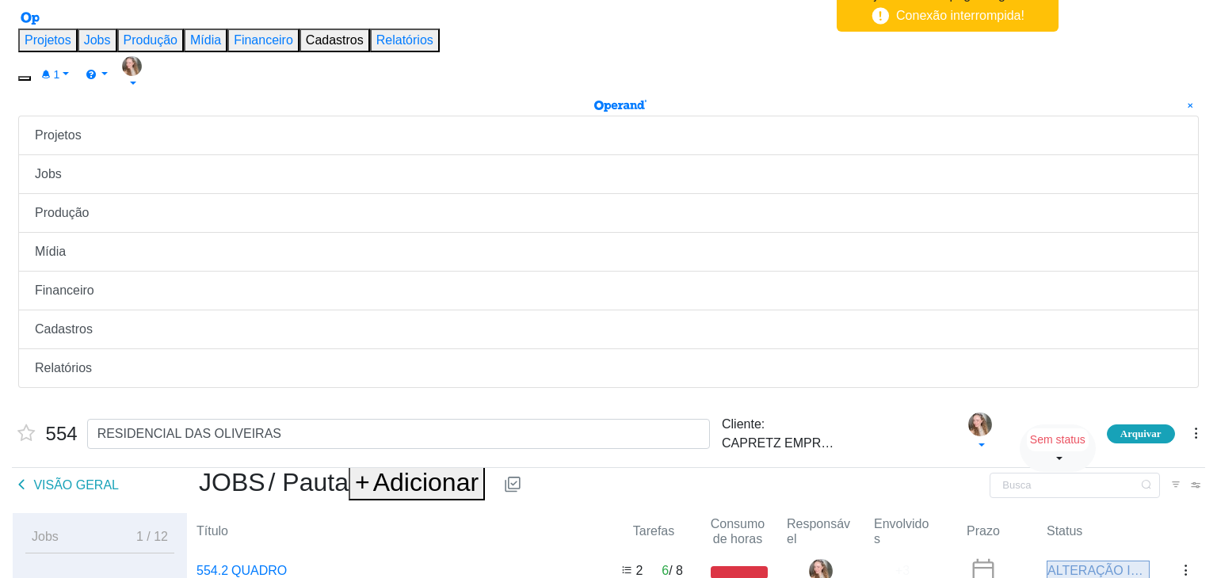
scroll to position [181, 0]
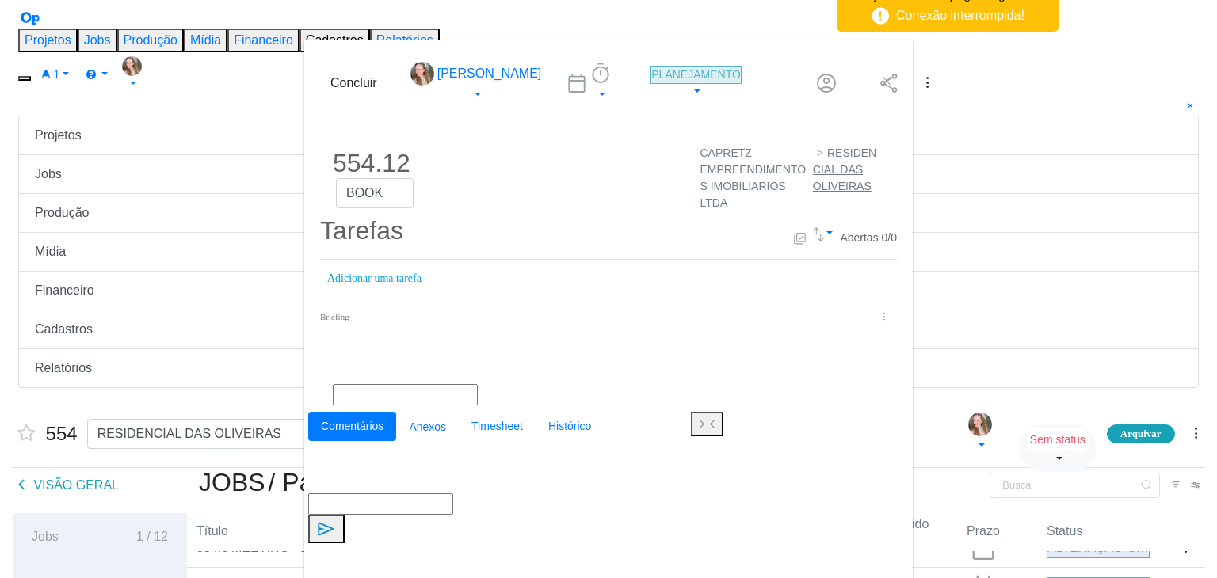
click at [333, 342] on p "dialog" at bounding box center [609, 350] width 552 height 17
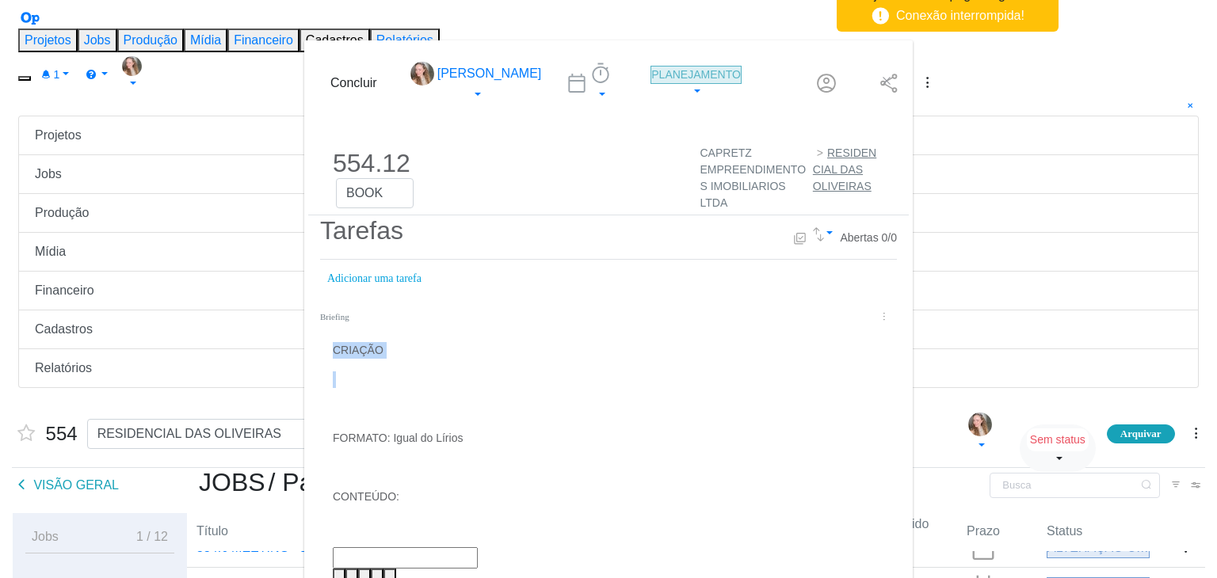
drag, startPoint x: 70, startPoint y: 286, endPoint x: 144, endPoint y: 298, distance: 75.4
click at [333, 342] on div "CRIAÇÃO FORMATO: Igual do Lírios CONTEÚDO:" at bounding box center [609, 423] width 552 height 163
click at [343, 578] on icon "dialog" at bounding box center [346, 589] width 6 height 4
click at [893, 74] on icon "dialog" at bounding box center [886, 80] width 13 height 13
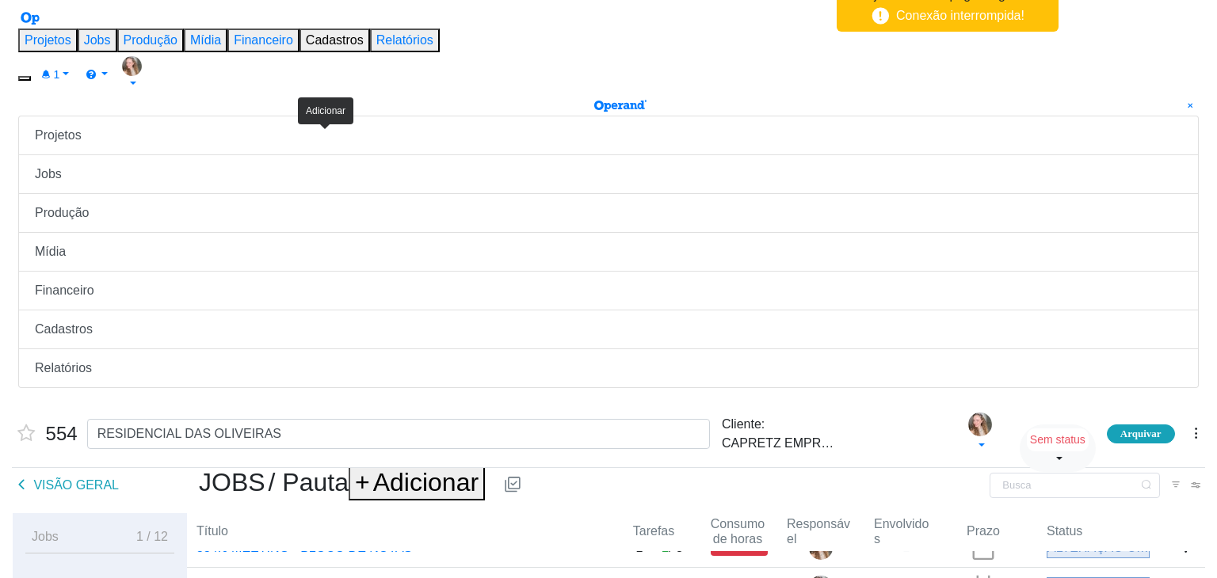
click at [373, 468] on span "Adicionar" at bounding box center [425, 482] width 105 height 29
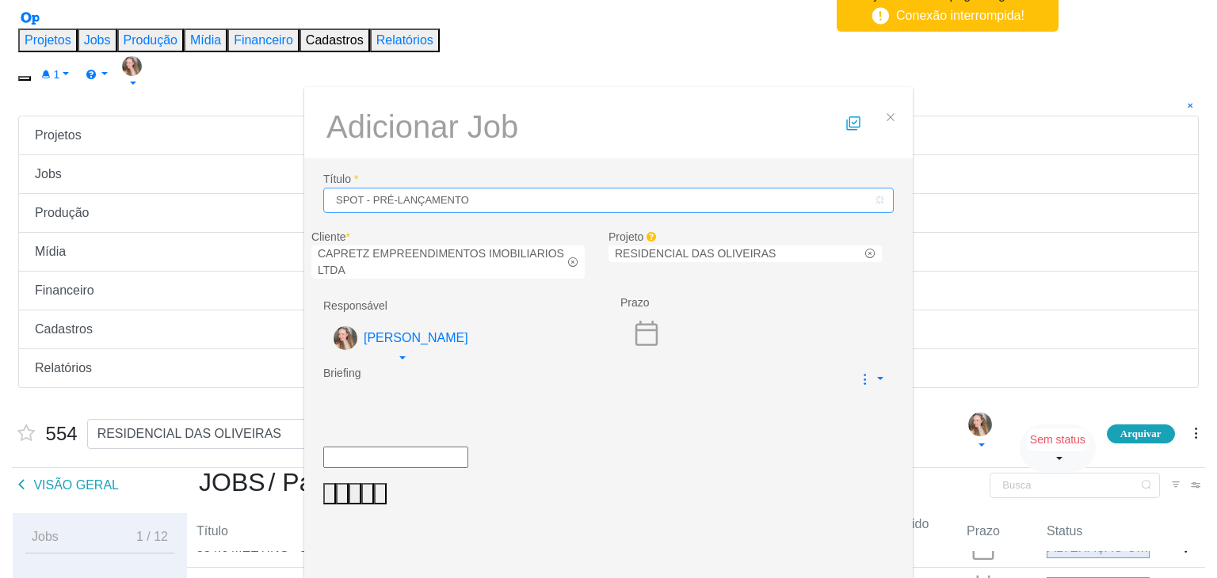
type input "SPOT - PRÉ-LANÇAMENTO"
click at [449, 388] on div "dialog" at bounding box center [608, 396] width 571 height 17
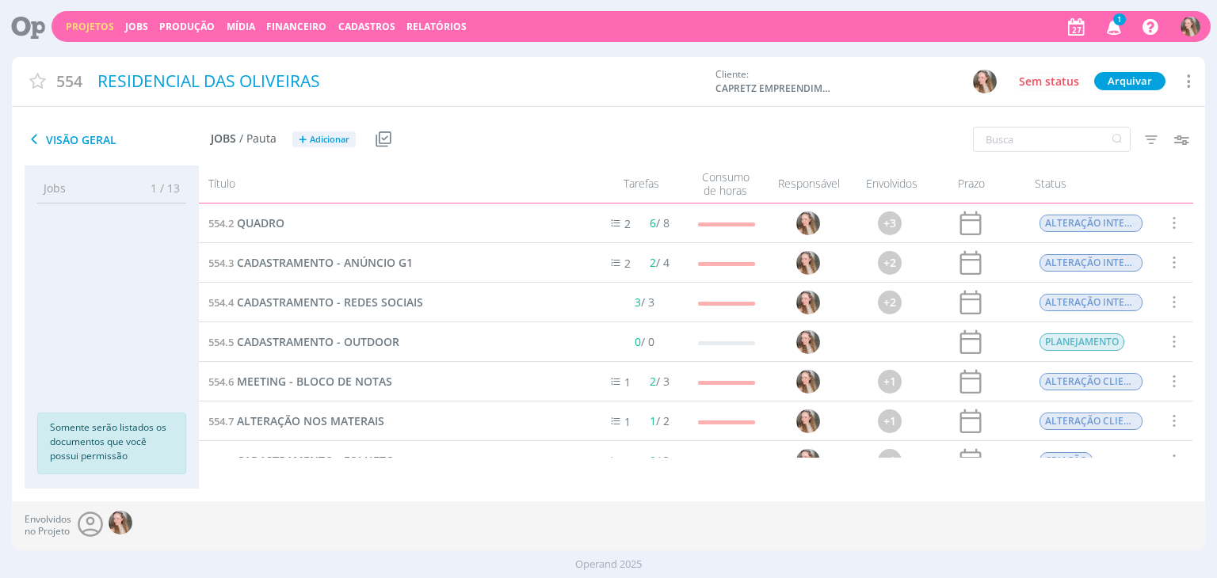
scroll to position [222, 0]
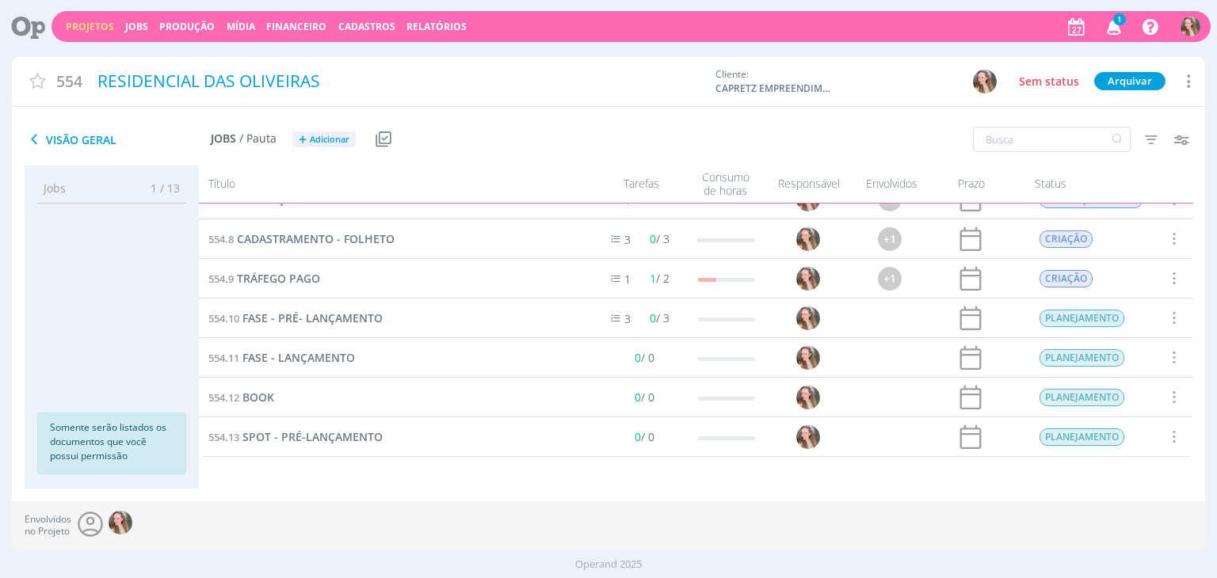
click at [74, 28] on link "Projetos" at bounding box center [90, 26] width 48 height 13
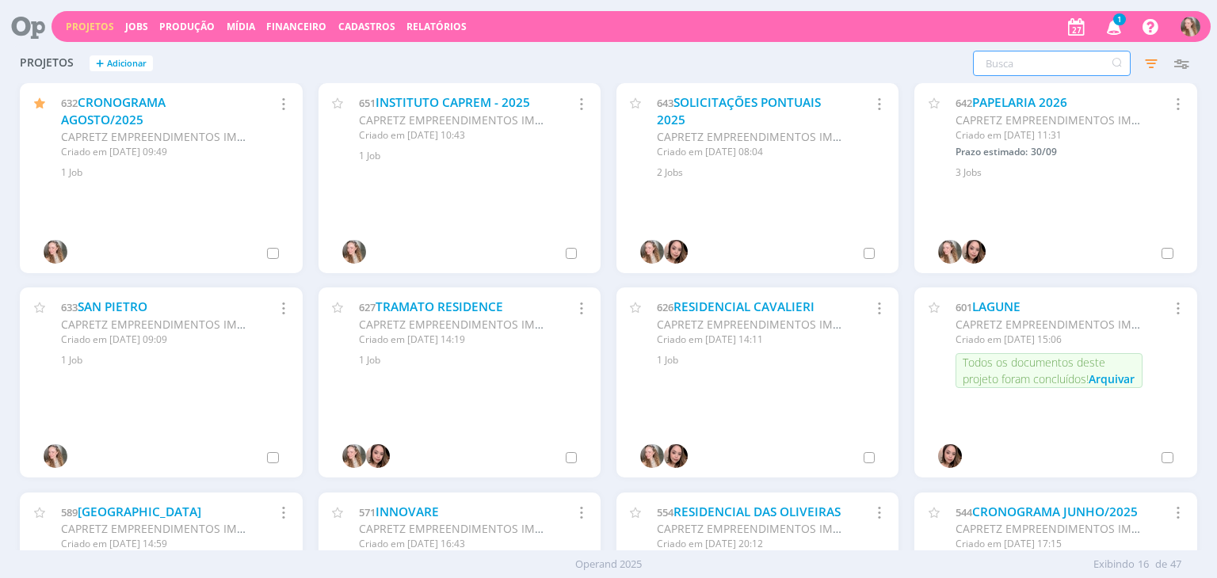
click at [1011, 67] on input "text" at bounding box center [1052, 63] width 158 height 25
type input "s"
type input "149"
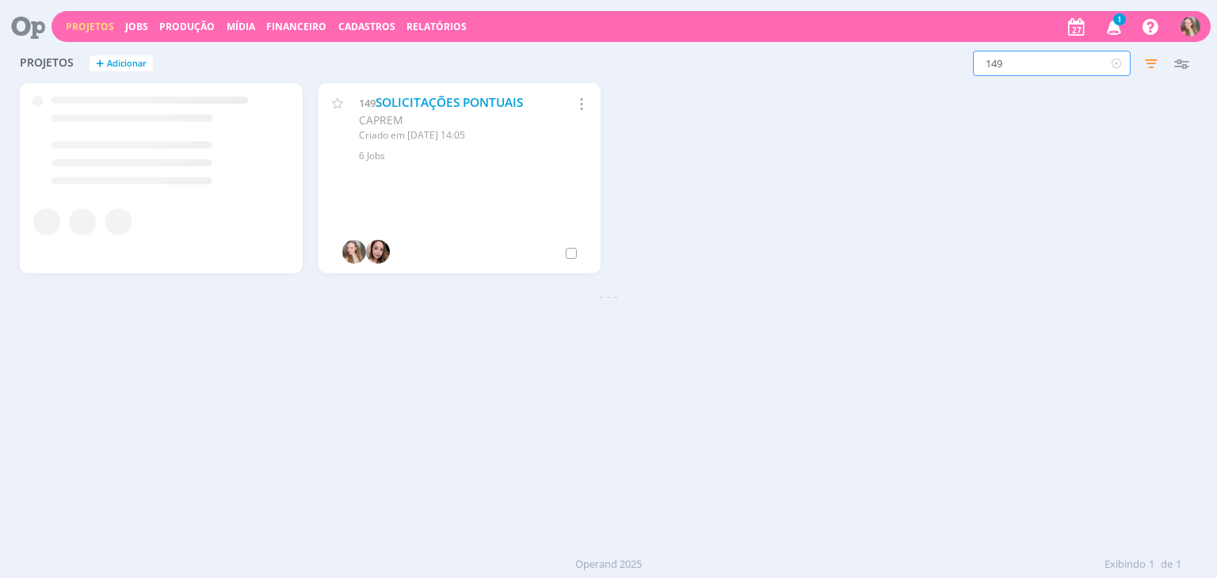
click at [1105, 21] on icon "button" at bounding box center [1115, 26] width 28 height 27
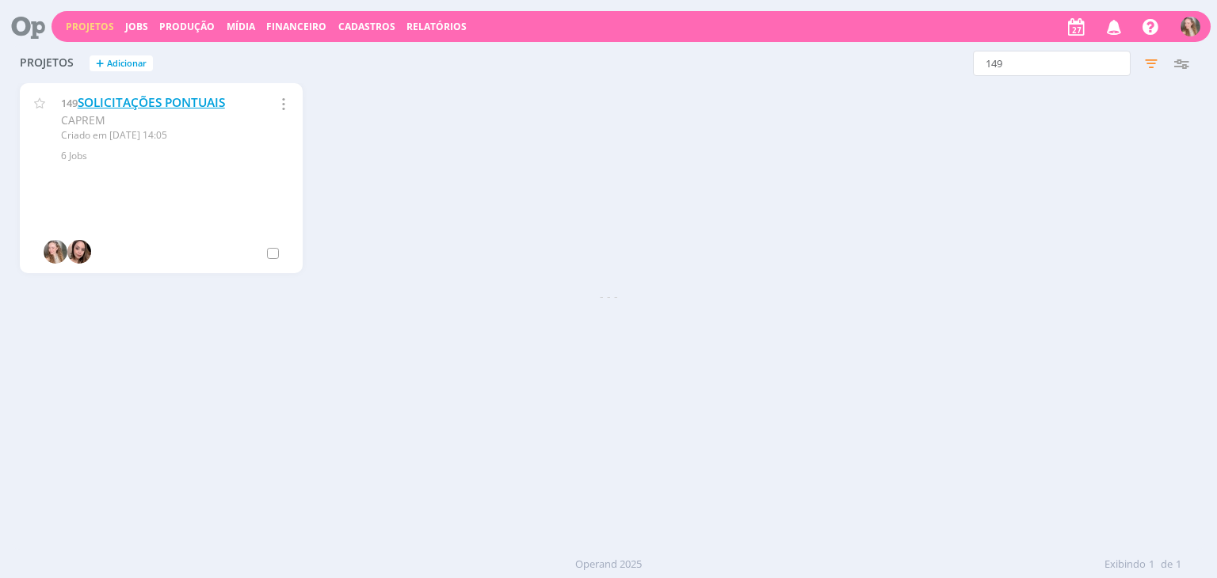
click at [136, 105] on link "SOLICITAÇÕES PONTUAIS" at bounding box center [151, 102] width 147 height 17
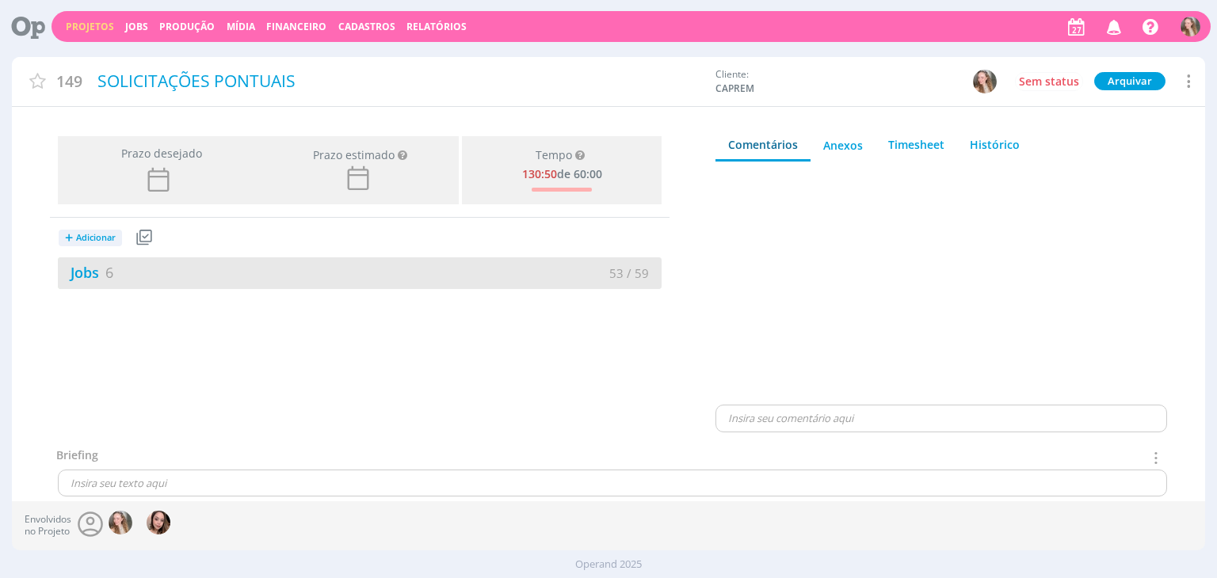
click at [166, 263] on div "Jobs 6" at bounding box center [209, 272] width 302 height 21
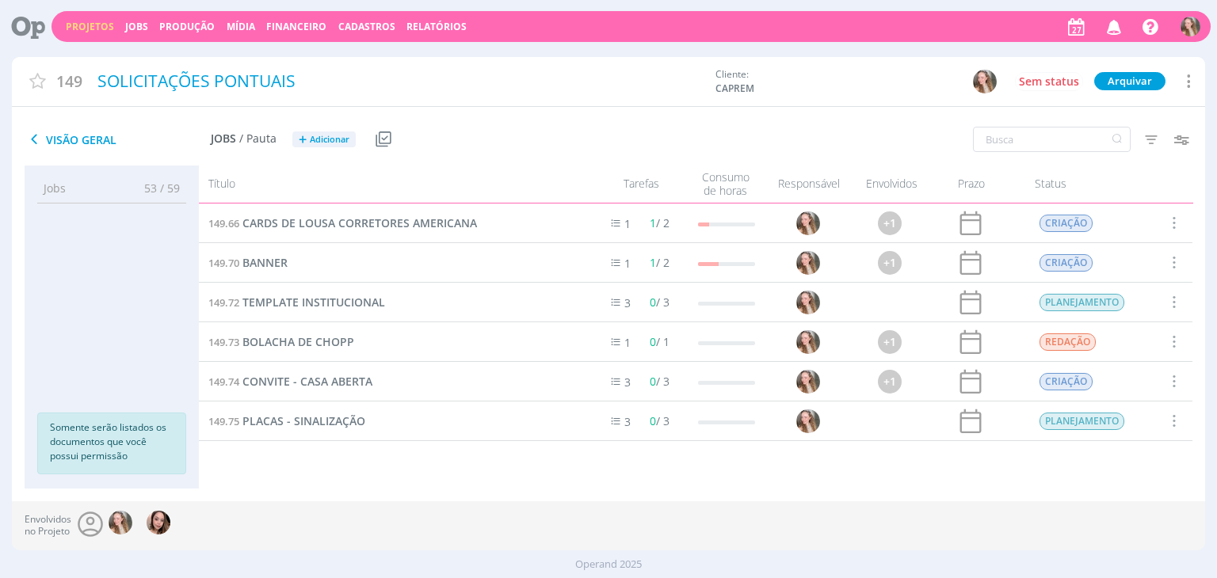
click at [1176, 222] on span at bounding box center [1173, 222] width 17 height 21
click at [1116, 137] on div "Concluir" at bounding box center [1134, 146] width 157 height 23
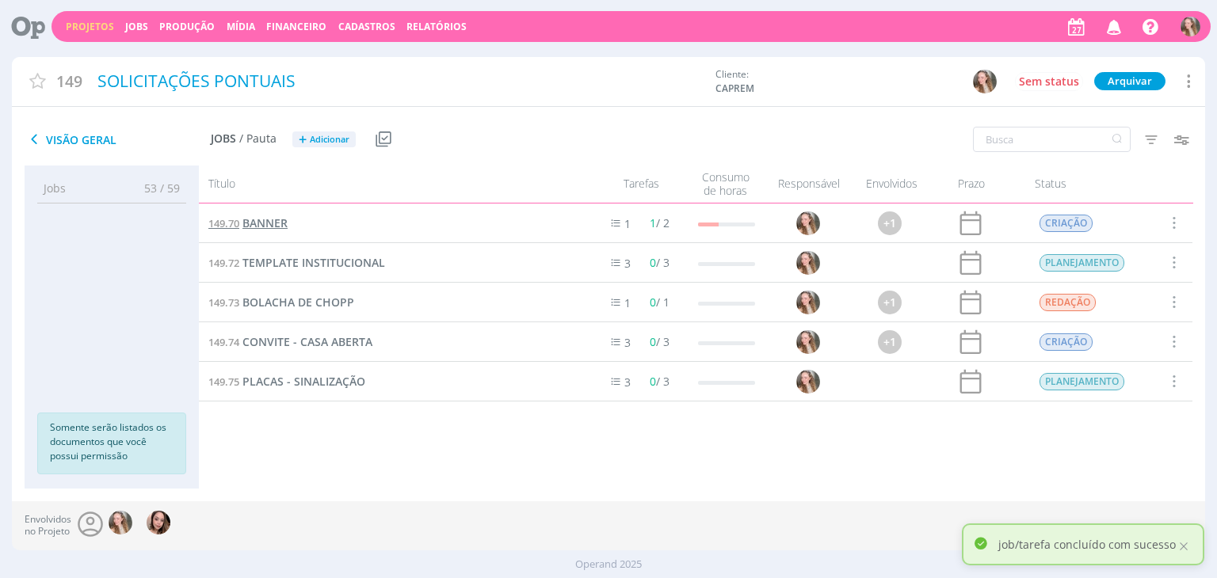
click at [267, 223] on span "BANNER" at bounding box center [264, 223] width 45 height 15
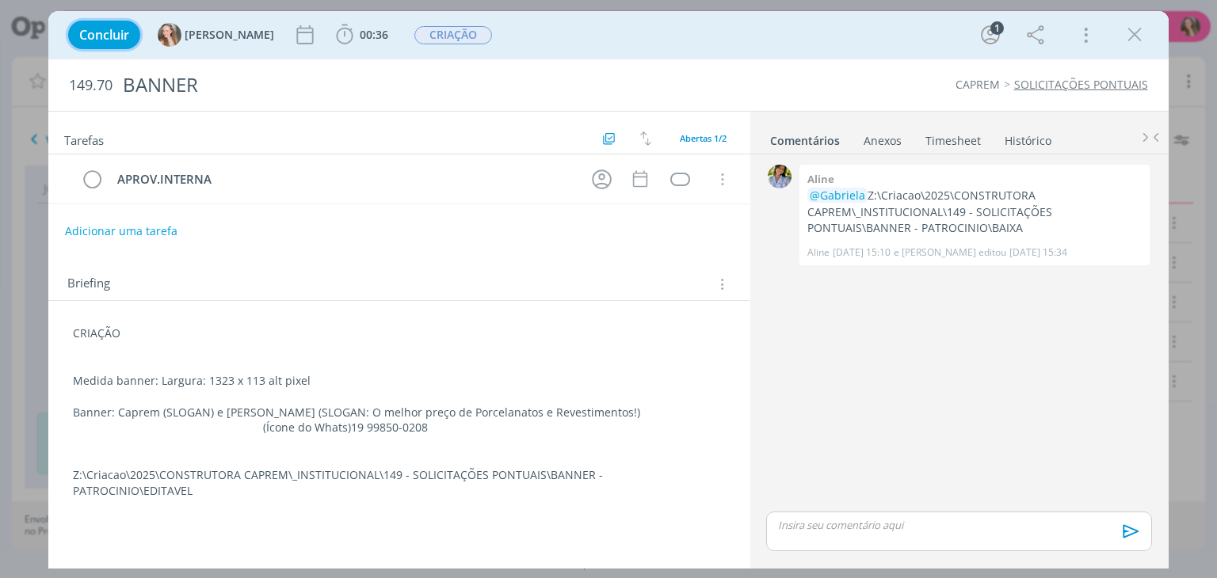
click at [114, 35] on span "Concluir" at bounding box center [104, 35] width 50 height 13
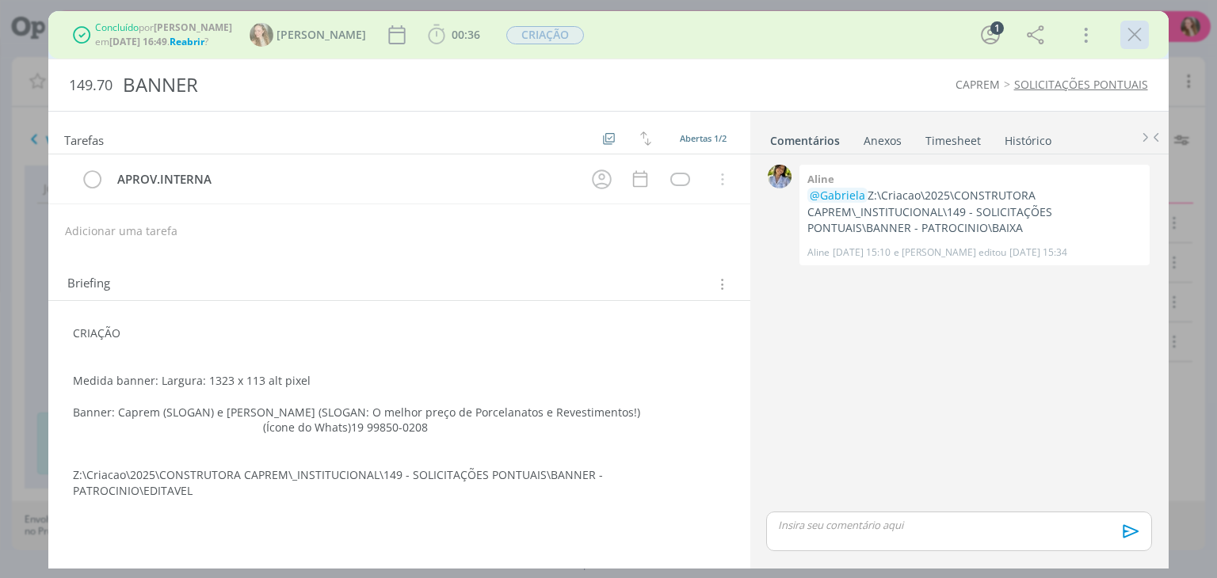
click at [1141, 37] on icon "dialog" at bounding box center [1135, 35] width 24 height 24
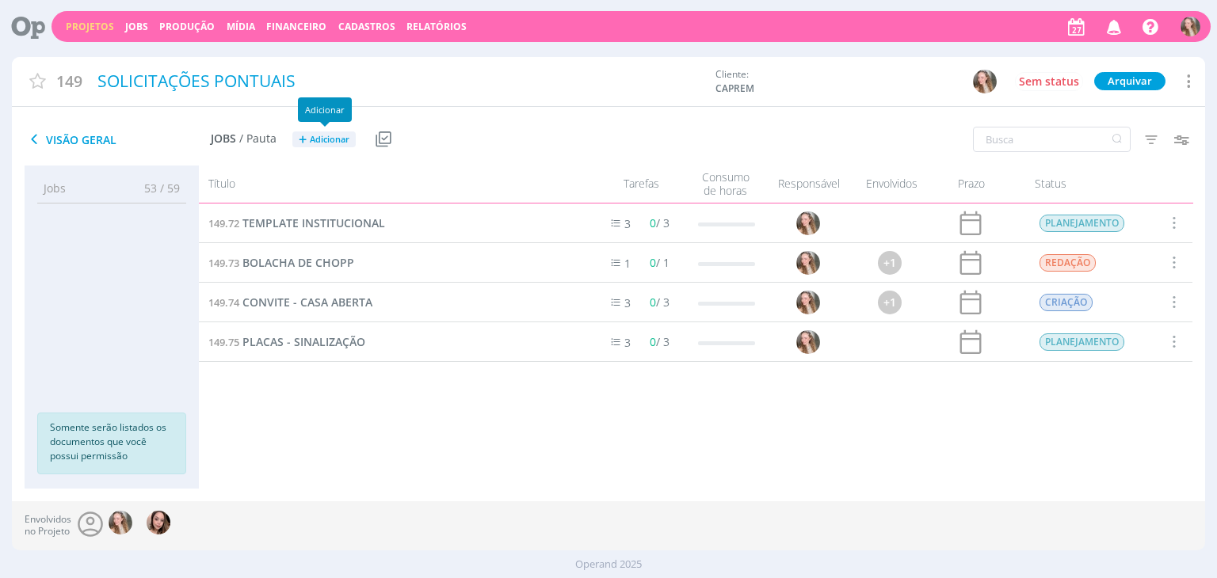
click at [312, 138] on span "Adicionar" at bounding box center [330, 140] width 40 height 10
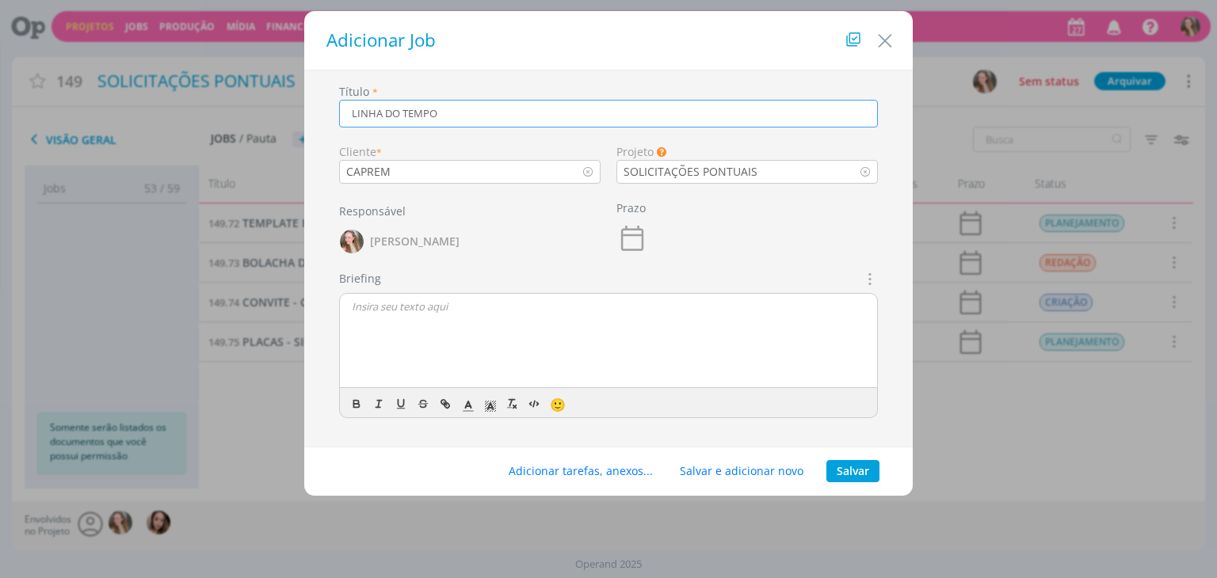
type input "LINHA DO TEMPO"
click at [868, 469] on button "Salvar" at bounding box center [852, 471] width 53 height 22
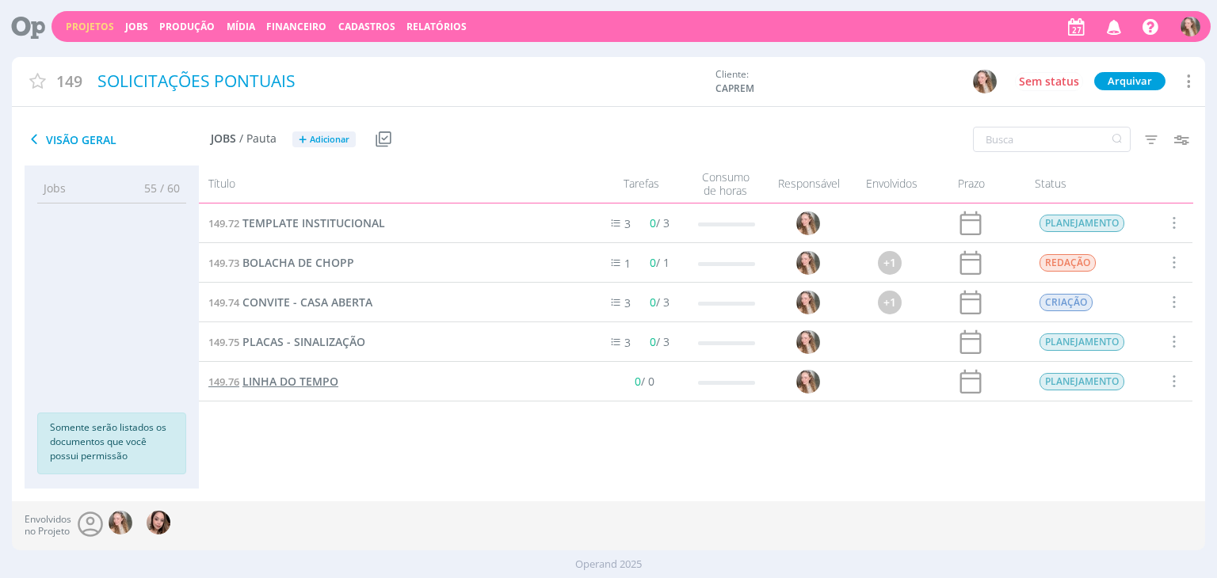
click at [274, 386] on span "LINHA DO TEMPO" at bounding box center [290, 381] width 96 height 15
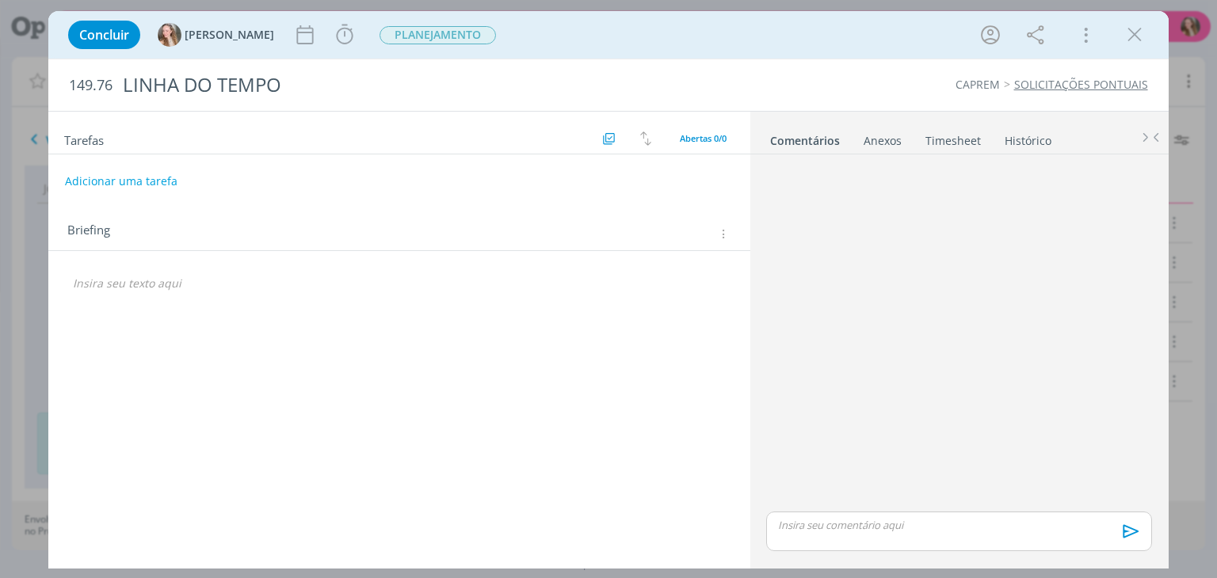
click at [200, 288] on p "dialog" at bounding box center [399, 284] width 652 height 16
click at [891, 150] on ul "Comentários Anexos 0 Timesheet Histórico" at bounding box center [959, 133] width 418 height 43
click at [883, 143] on div "Anexos 0" at bounding box center [883, 141] width 38 height 16
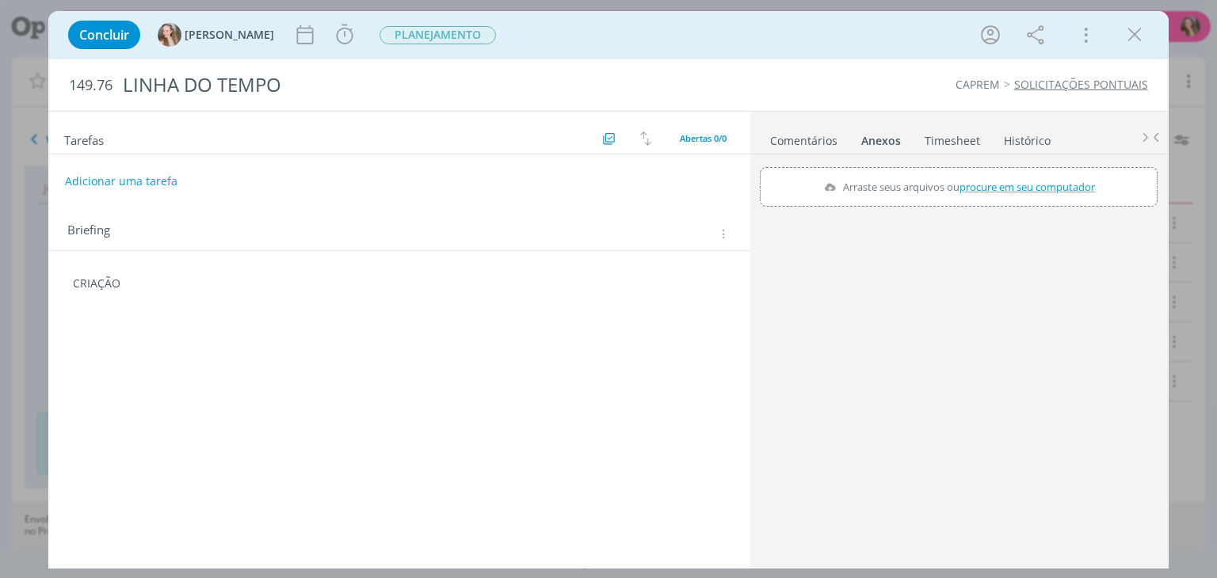
click at [905, 186] on label "Arraste seus arquivos ou procure em seu computador" at bounding box center [959, 187] width 283 height 21
click at [905, 172] on input "Arraste seus arquivos ou procure em seu computador" at bounding box center [959, 169] width 398 height 5
type input "C:\fakepath\WhatsApp Image 2025-08-27 at 16.48.27 (1).jpeg"
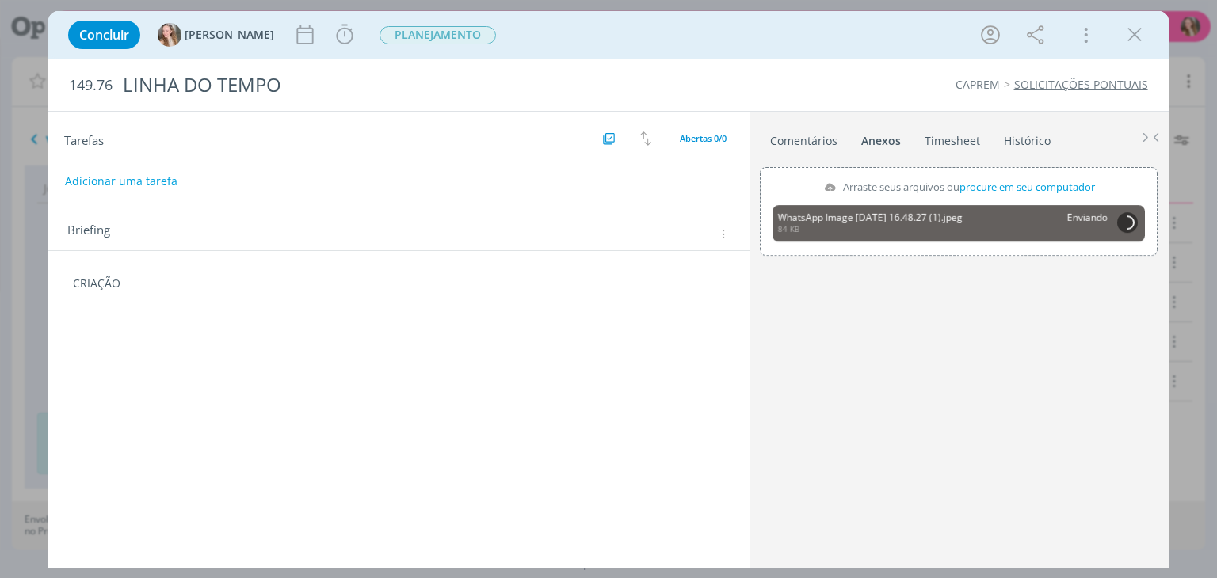
click at [222, 365] on div "Tarefas Usar Job de template Criar template a partir deste job Visualizar Templ…" at bounding box center [398, 336] width 701 height 449
click at [223, 331] on p "dialog" at bounding box center [399, 331] width 652 height 16
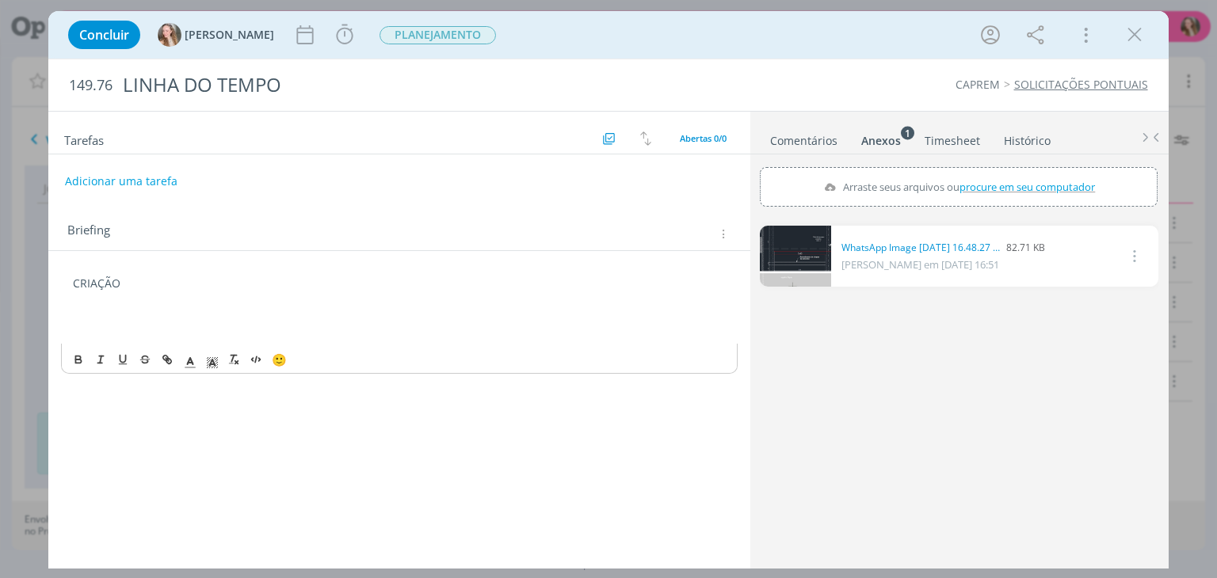
click at [442, 286] on p "CRIAÇÃO" at bounding box center [399, 284] width 652 height 16
click at [122, 317] on p "dialog" at bounding box center [399, 315] width 652 height 16
drag, startPoint x: 153, startPoint y: 300, endPoint x: 57, endPoint y: 258, distance: 105.0
click at [57, 258] on div "CRIAÇÃO https://drive.google.com/drive/folders/1RcpT0YcwdCCFpm75a4KyyX7aQwPQePE…" at bounding box center [398, 347] width 701 height 193
click at [73, 426] on icon "dialog" at bounding box center [78, 423] width 13 height 13
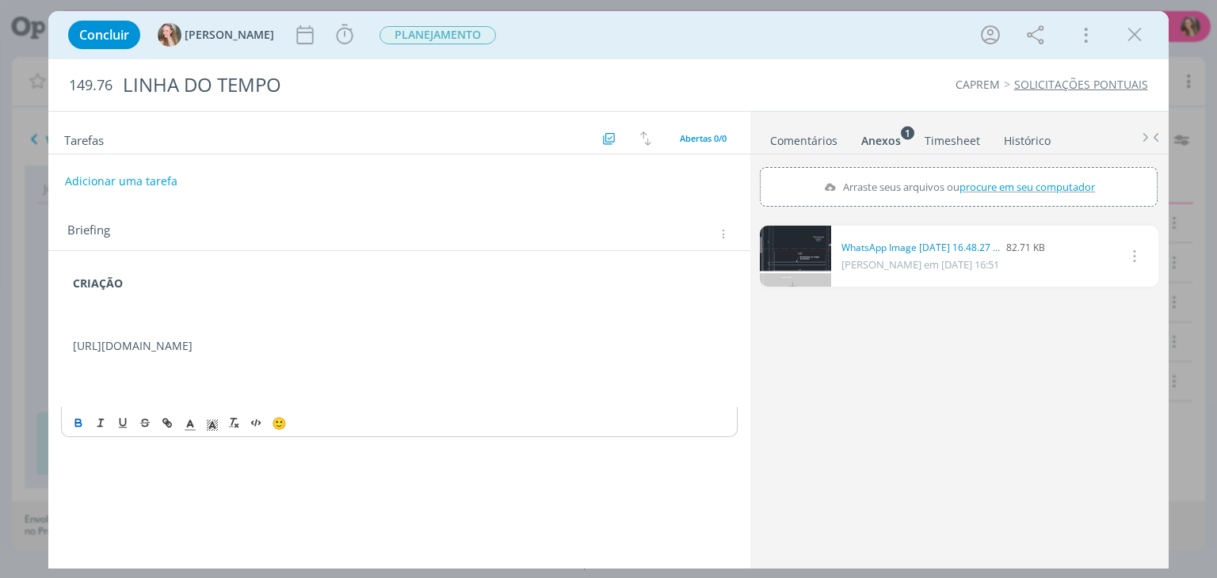
click at [128, 323] on p "dialog" at bounding box center [399, 331] width 652 height 16
click at [1128, 42] on icon "dialog" at bounding box center [1135, 35] width 24 height 24
